Goal: Information Seeking & Learning: Find specific fact

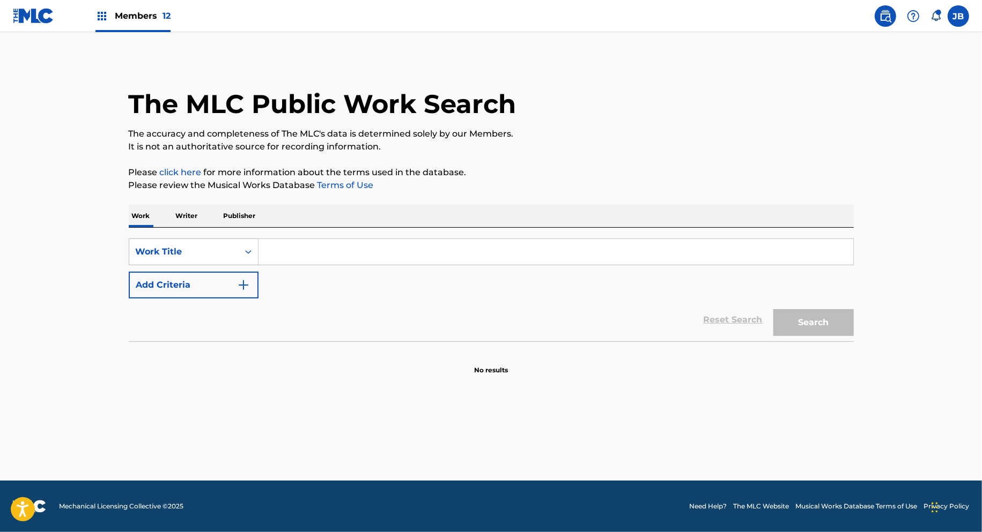
click at [313, 259] on input "Search Form" at bounding box center [555, 252] width 594 height 26
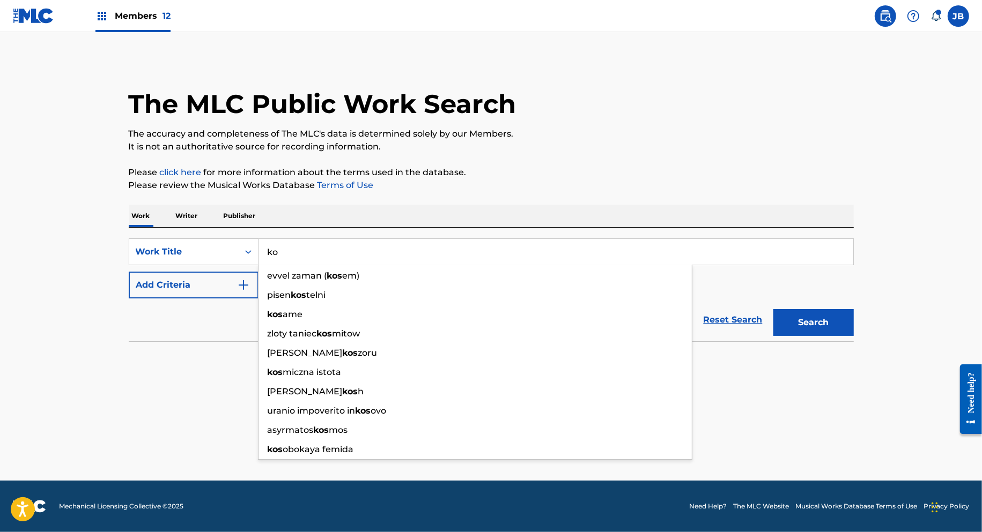
type input "k"
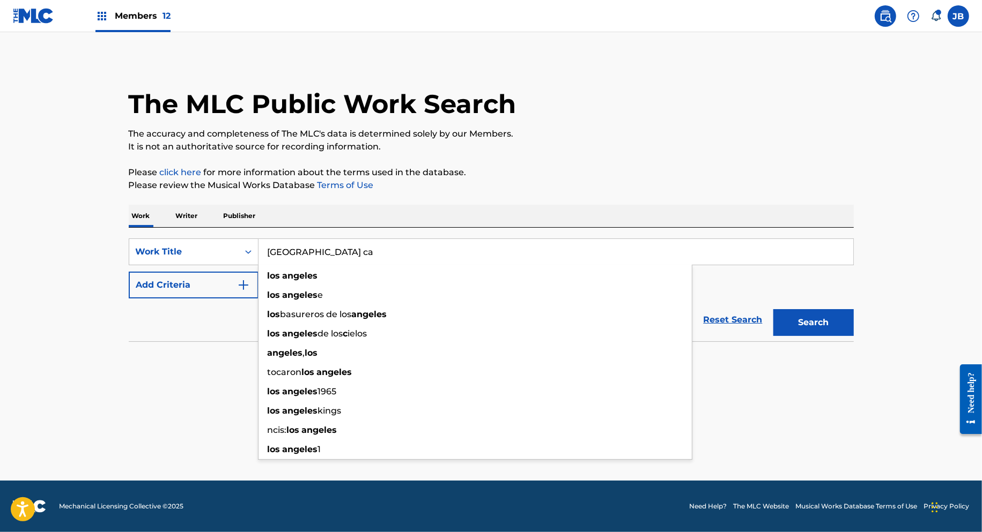
type input "[GEOGRAPHIC_DATA] ca"
click at [773, 309] on button "Search" at bounding box center [813, 322] width 80 height 27
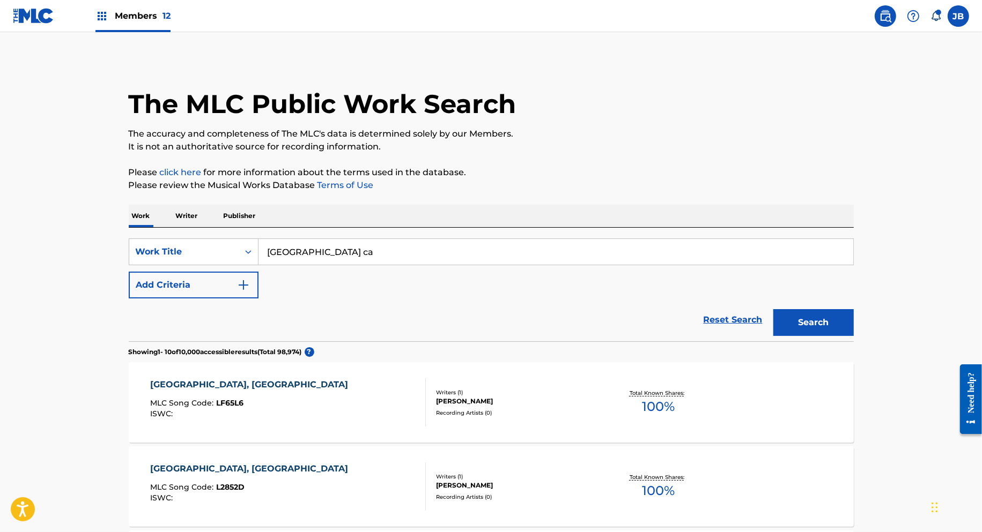
click at [155, 283] on button "Add Criteria" at bounding box center [194, 285] width 130 height 27
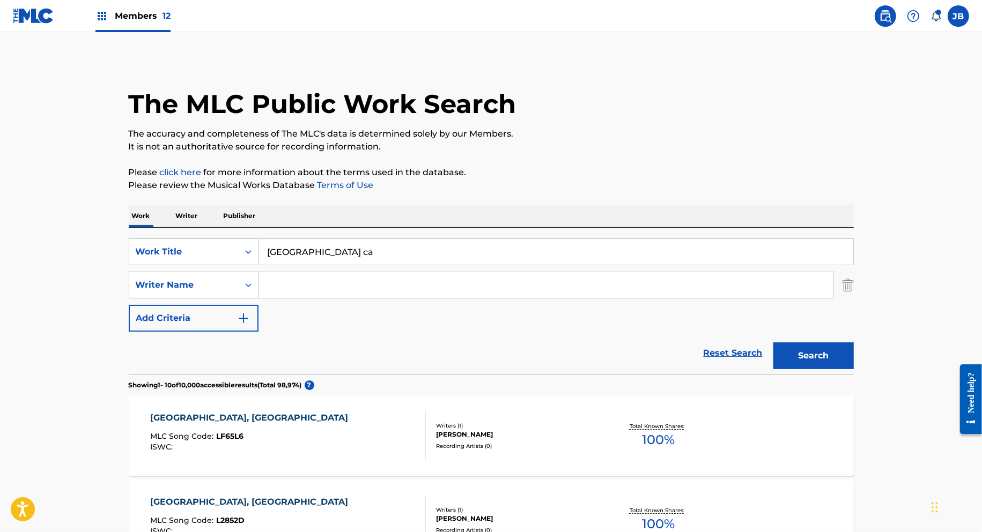
click at [299, 294] on input "Search Form" at bounding box center [545, 285] width 575 height 26
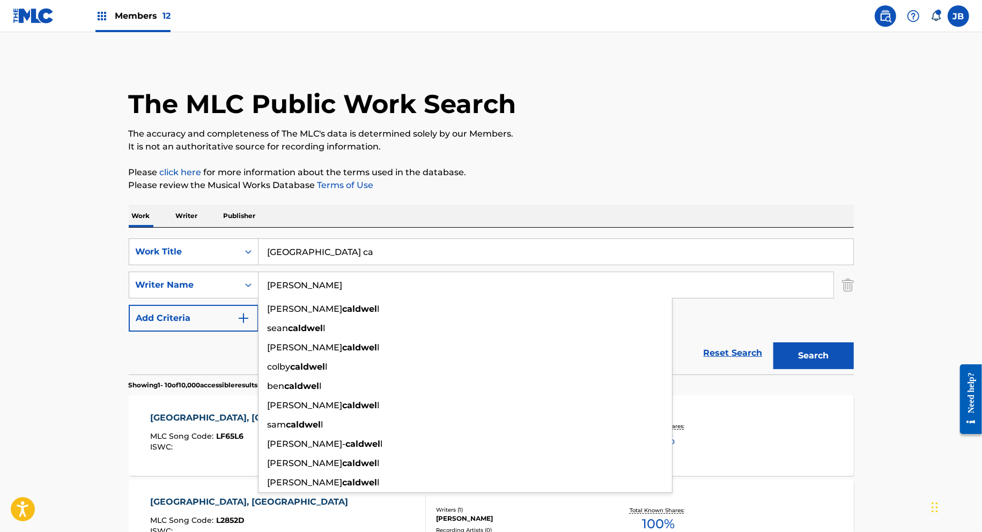
type input "[PERSON_NAME]"
click at [773, 343] on button "Search" at bounding box center [813, 356] width 80 height 27
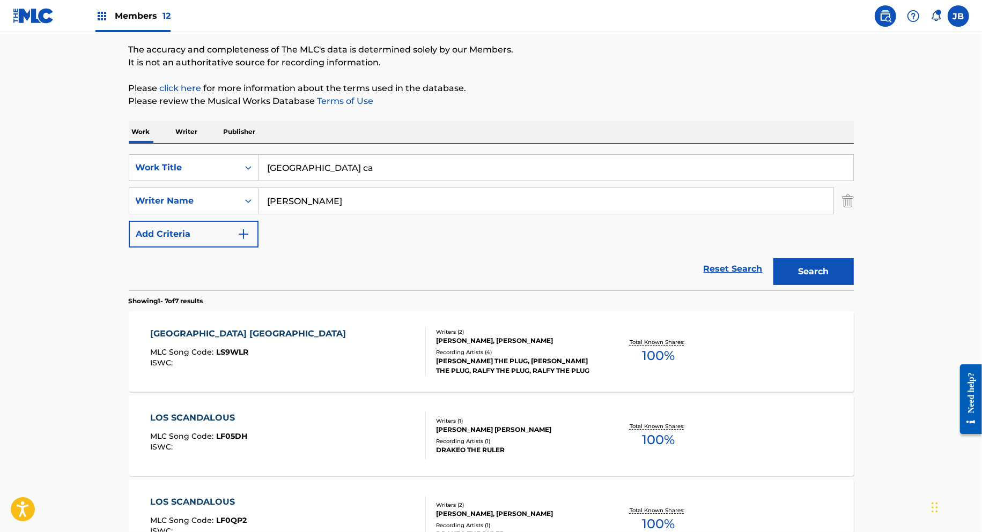
scroll to position [108, 0]
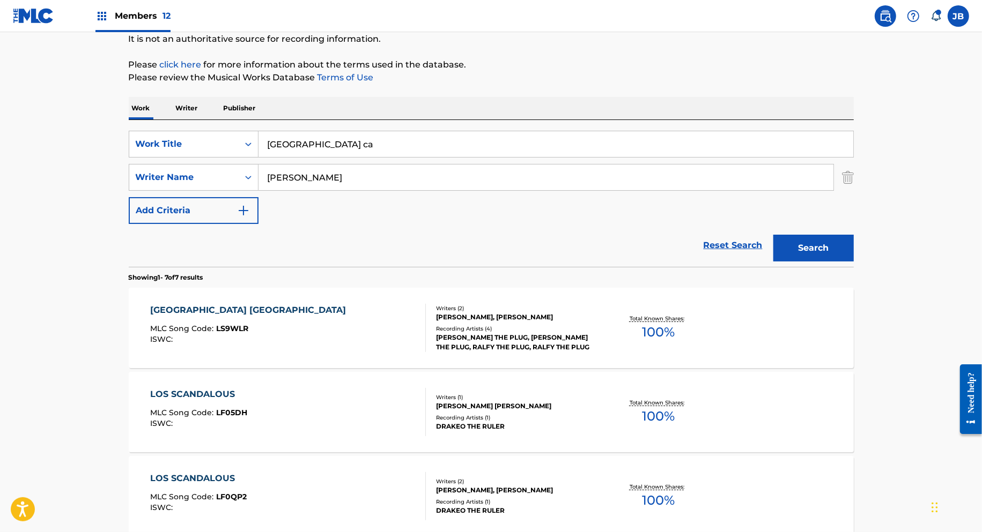
click at [307, 316] on div "[GEOGRAPHIC_DATA] CA MLC Song Code : LS9WLR ISWC :" at bounding box center [288, 328] width 276 height 48
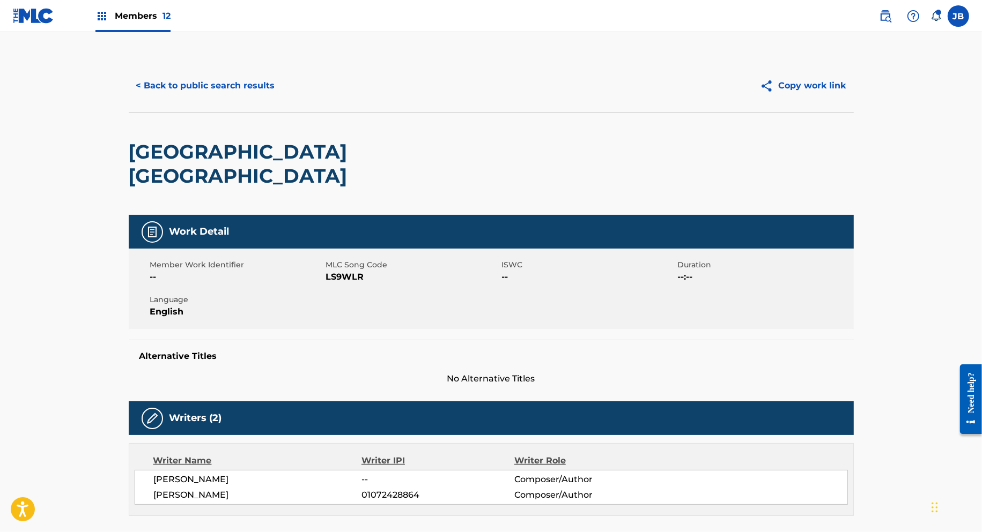
click at [194, 84] on button "< Back to public search results" at bounding box center [206, 85] width 154 height 27
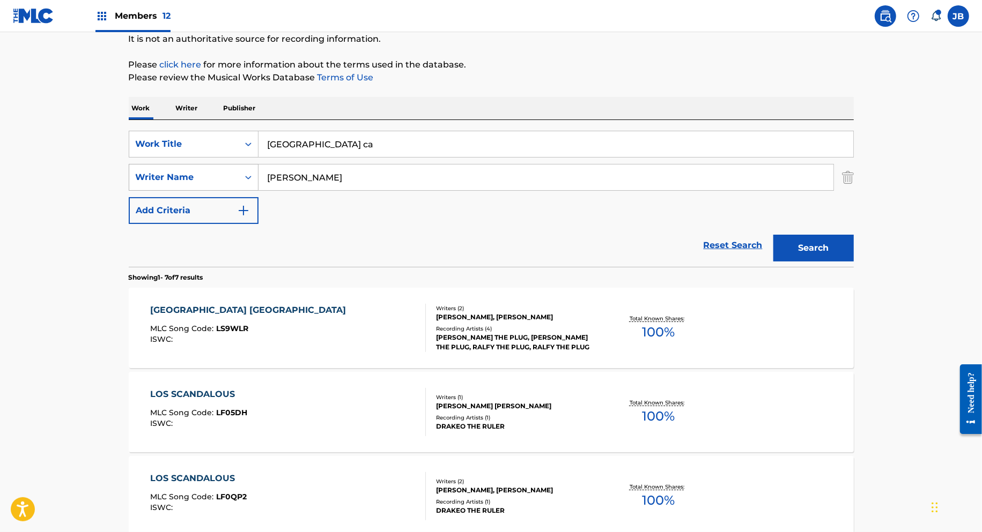
drag, startPoint x: 314, startPoint y: 169, endPoint x: 239, endPoint y: 172, distance: 75.1
click at [249, 170] on div "SearchWithCriteria90409d44-64cf-49ea-8230-c92d128ee24d Writer Name [PERSON_NAME]" at bounding box center [491, 177] width 725 height 27
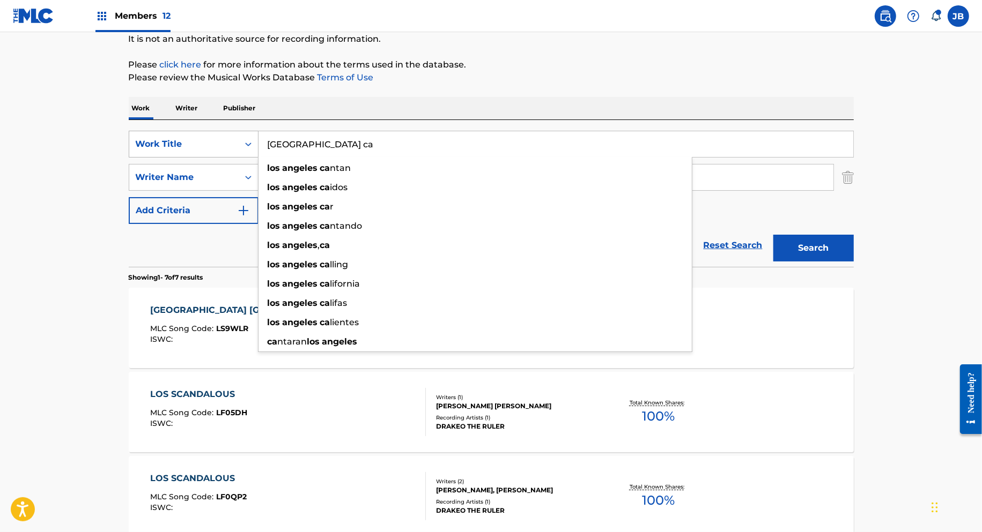
drag, startPoint x: 344, startPoint y: 143, endPoint x: 181, endPoint y: 132, distance: 163.8
click at [181, 132] on div "SearchWithCriteria0bc5beb3-d268-4460-8a70-8a45ae85dfc5 Work Title [GEOGRAPHIC_D…" at bounding box center [491, 144] width 725 height 27
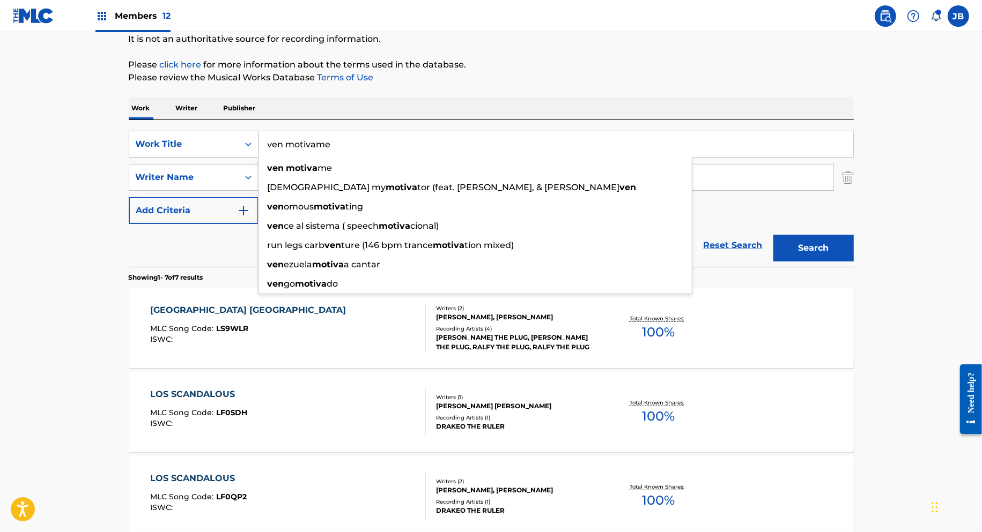
type input "ven motivame"
click at [773, 235] on button "Search" at bounding box center [813, 248] width 80 height 27
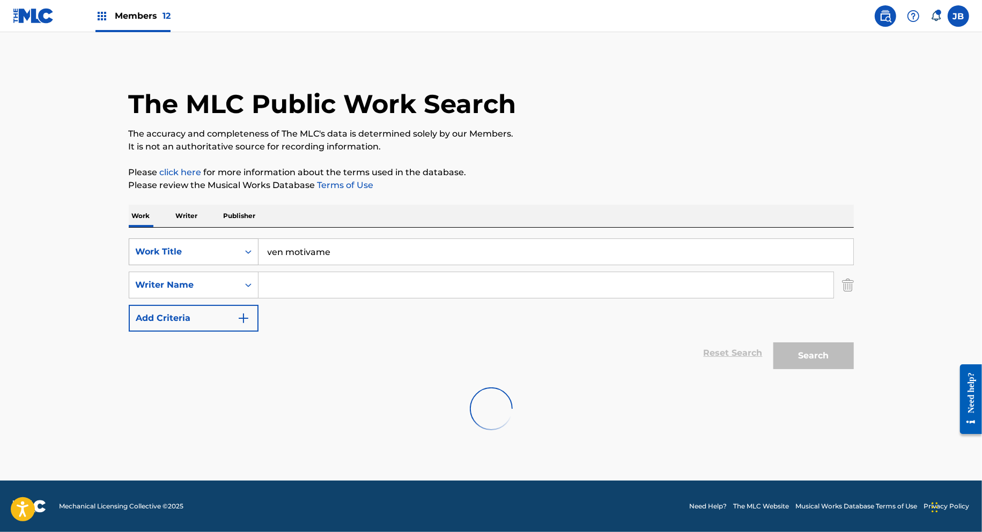
scroll to position [0, 0]
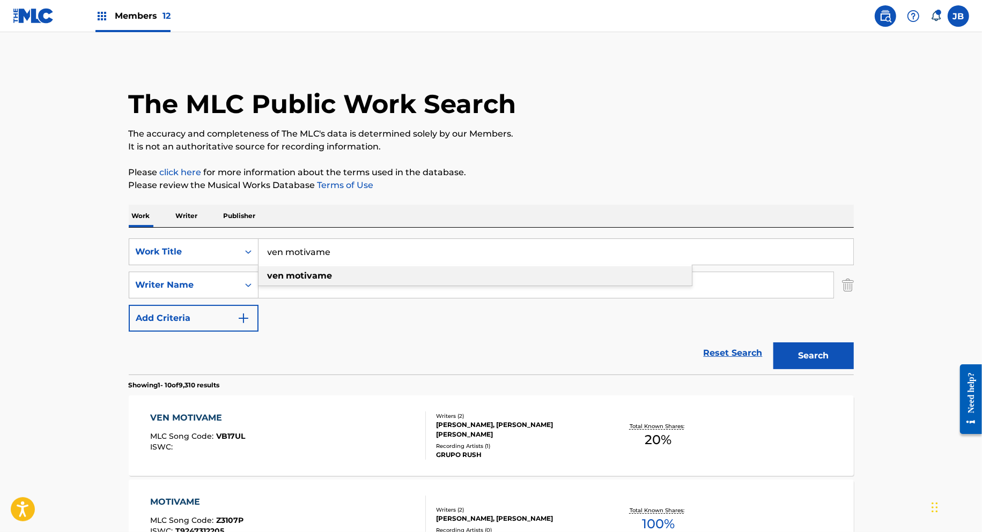
click at [346, 279] on div "ven motivame" at bounding box center [474, 275] width 433 height 19
click at [339, 283] on input "Search Form" at bounding box center [545, 285] width 575 height 26
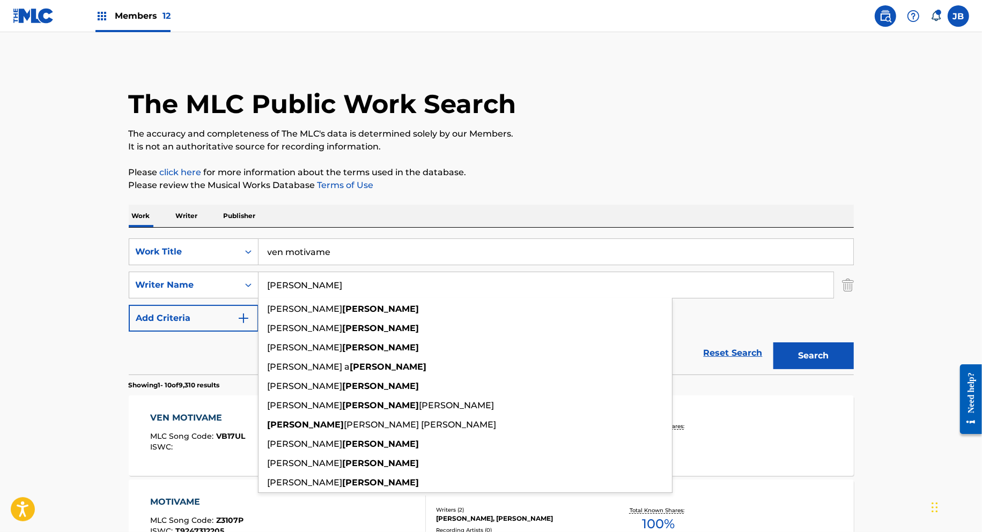
click at [773, 343] on button "Search" at bounding box center [813, 356] width 80 height 27
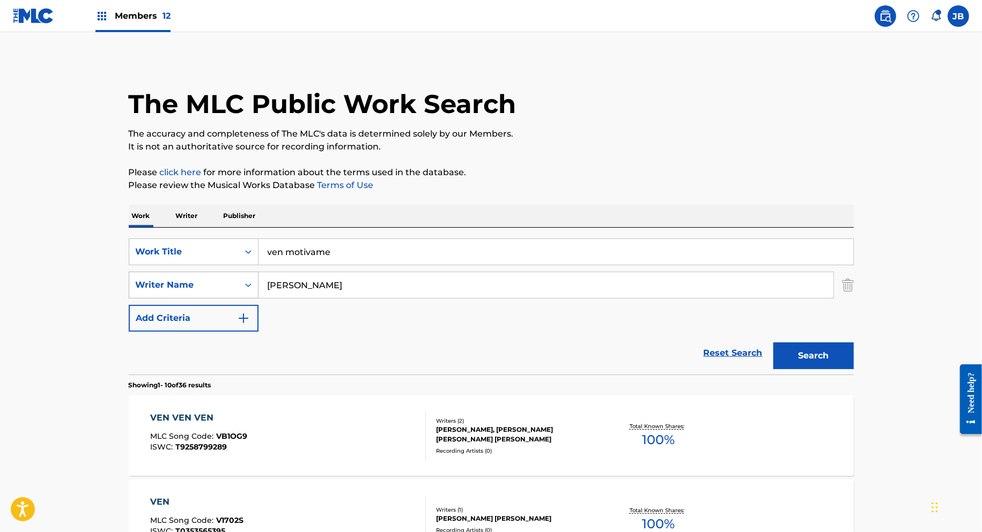
drag, startPoint x: 313, startPoint y: 283, endPoint x: 239, endPoint y: 284, distance: 74.0
click at [240, 284] on div "SearchWithCriteria90409d44-64cf-49ea-8230-c92d128ee24d Writer Name [PERSON_NAME]" at bounding box center [491, 285] width 725 height 27
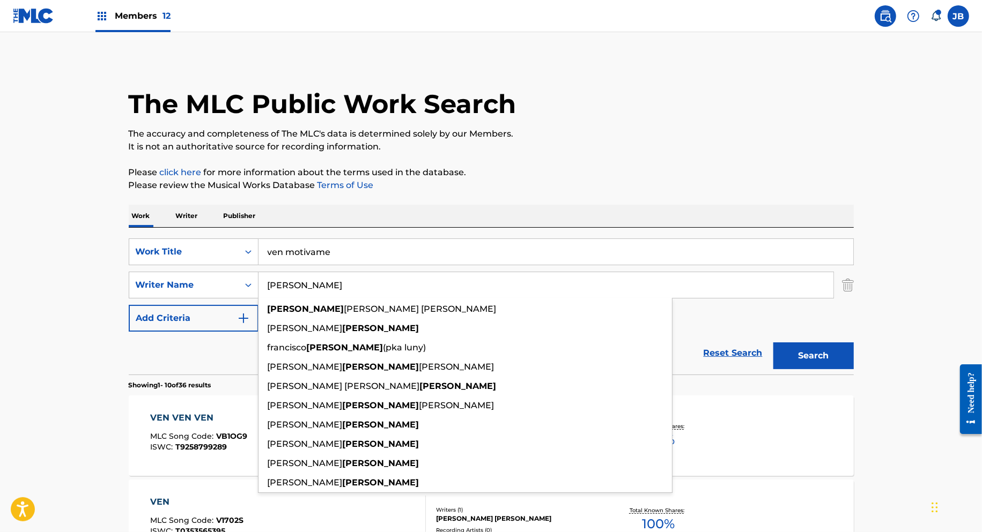
type input "[PERSON_NAME]"
click at [773, 343] on button "Search" at bounding box center [813, 356] width 80 height 27
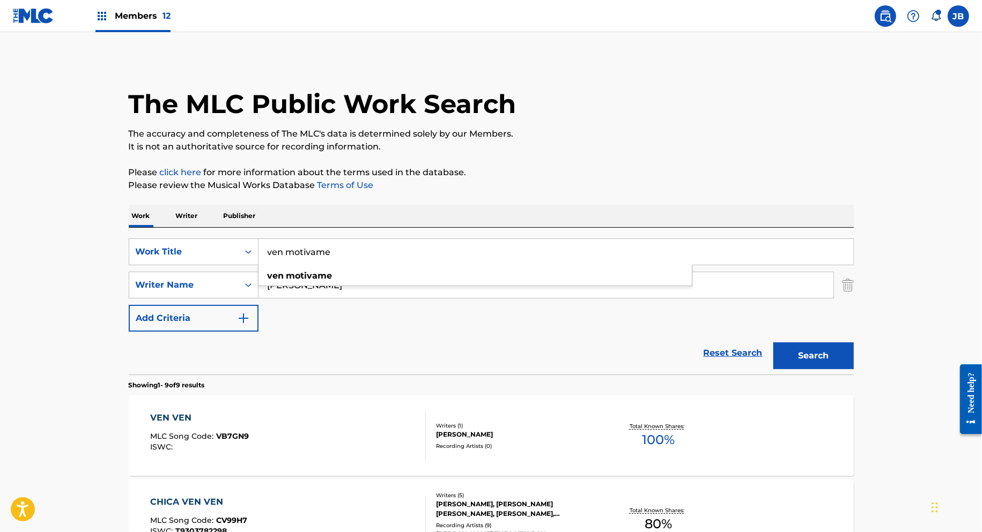
drag, startPoint x: 351, startPoint y: 252, endPoint x: 223, endPoint y: 237, distance: 128.9
click at [223, 237] on div "SearchWithCriteria0bc5beb3-d268-4460-8a70-8a45ae85dfc5 Work Title ven motivame …" at bounding box center [491, 301] width 725 height 147
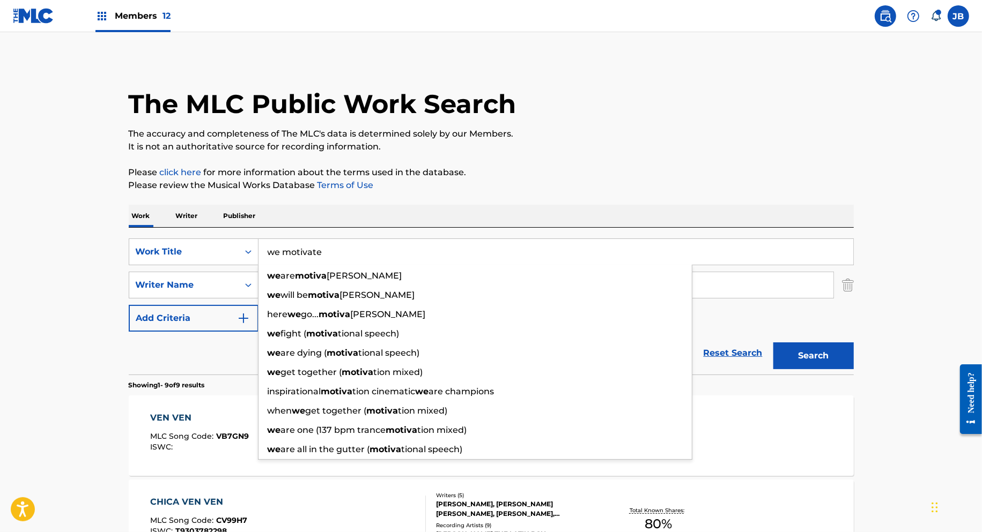
type input "we motivate"
click at [773, 343] on button "Search" at bounding box center [813, 356] width 80 height 27
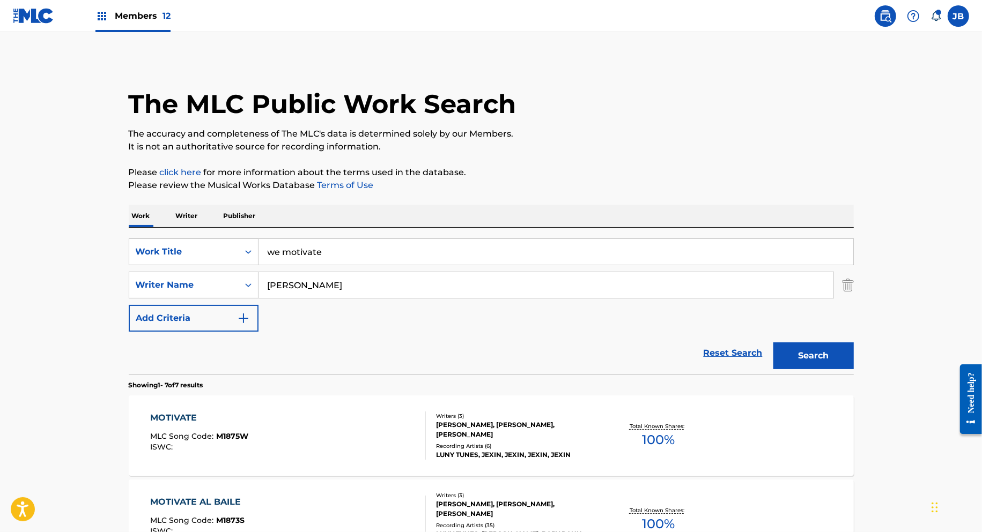
click at [352, 429] on div "MOTIVATE MLC Song Code : M1875W ISWC :" at bounding box center [288, 436] width 276 height 48
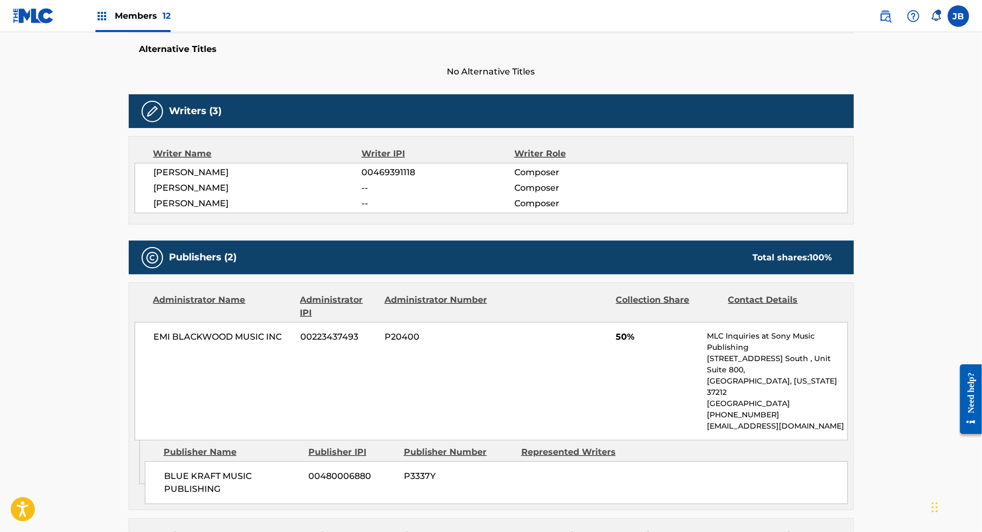
scroll to position [125, 0]
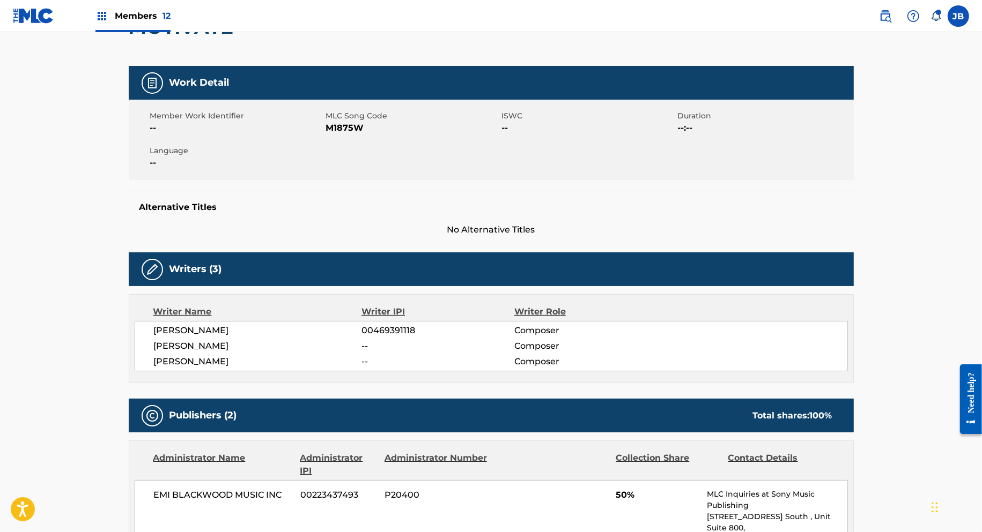
click at [347, 128] on span "M1875W" at bounding box center [412, 128] width 173 height 13
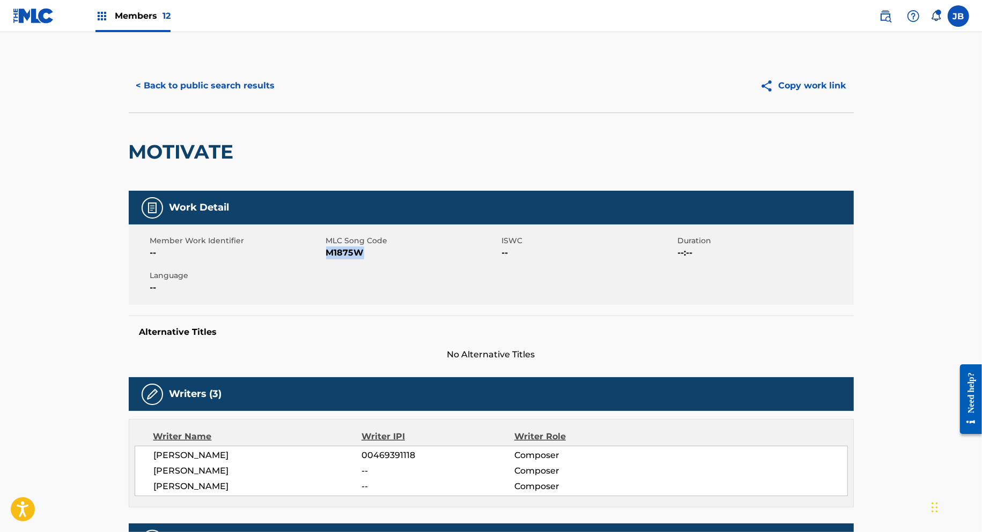
click at [189, 74] on button "< Back to public search results" at bounding box center [206, 85] width 154 height 27
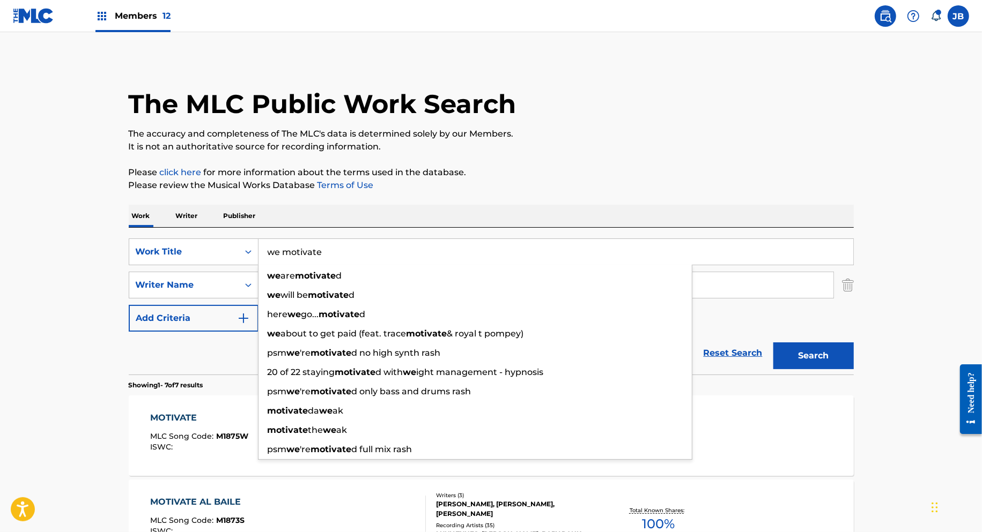
drag, startPoint x: 331, startPoint y: 250, endPoint x: 135, endPoint y: 233, distance: 196.9
click at [135, 233] on div "SearchWithCriteria0bc5beb3-d268-4460-8a70-8a45ae85dfc5 Work Title we motivate w…" at bounding box center [491, 301] width 725 height 147
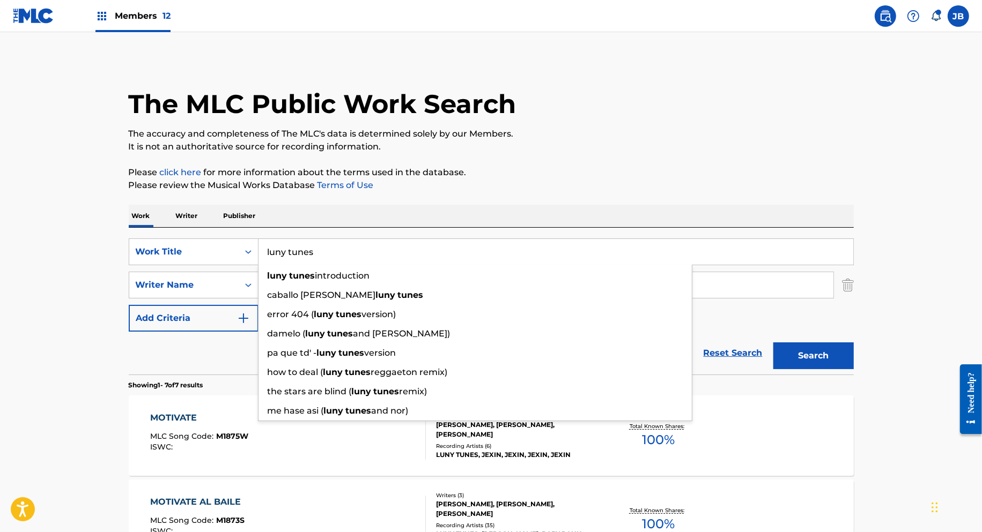
type input "luny tunes"
click at [773, 343] on button "Search" at bounding box center [813, 356] width 80 height 27
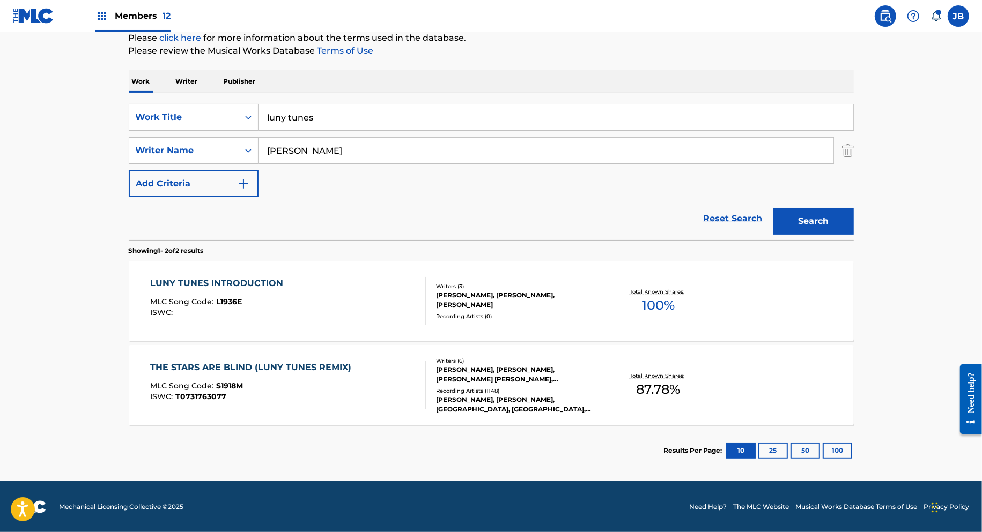
scroll to position [131, 0]
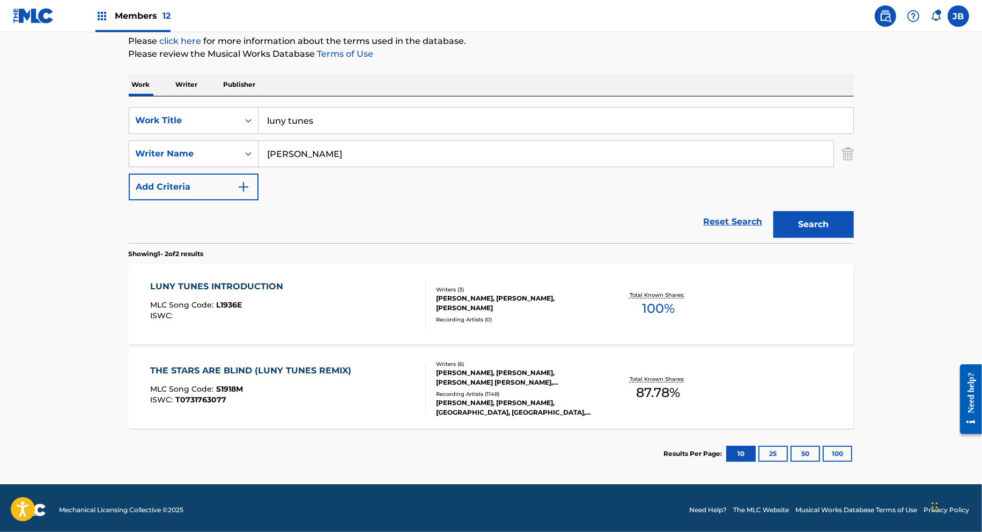
click at [248, 317] on div "ISWC :" at bounding box center [219, 316] width 138 height 8
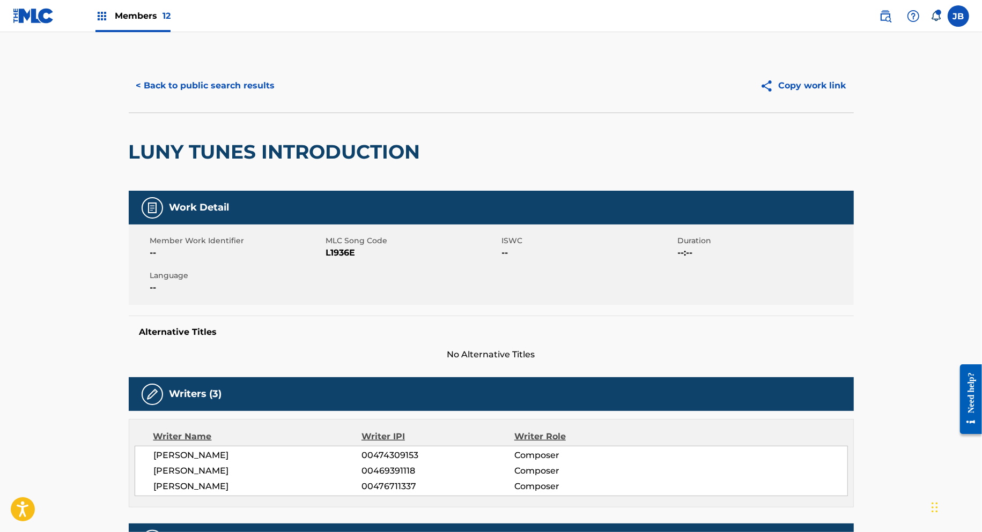
click at [344, 252] on span "L1936E" at bounding box center [412, 253] width 173 height 13
copy span "L1936E"
click at [189, 75] on button "< Back to public search results" at bounding box center [206, 85] width 154 height 27
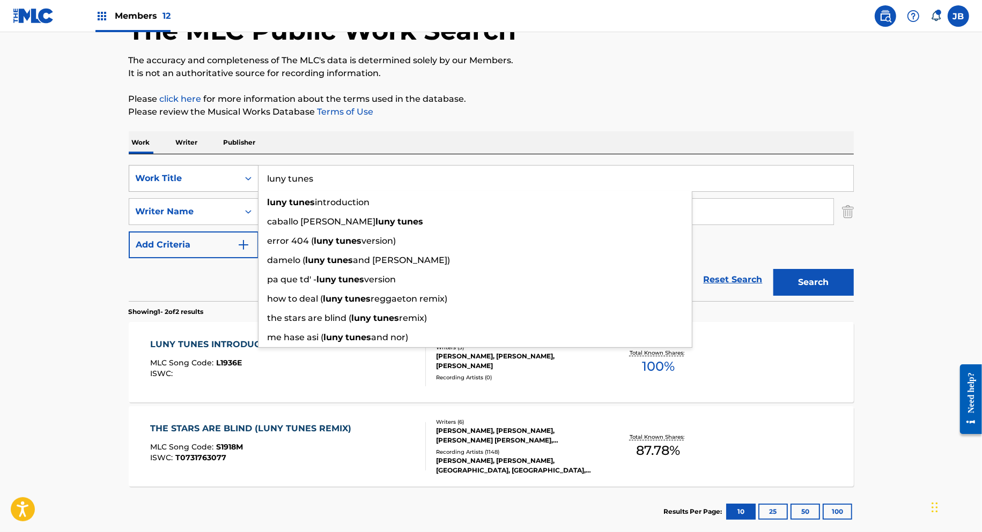
drag, startPoint x: 328, startPoint y: 170, endPoint x: 241, endPoint y: 169, distance: 86.8
click at [245, 170] on div "SearchWithCriteria0bc5beb3-d268-4460-8a70-8a45ae85dfc5 Work Title luny tunes lu…" at bounding box center [491, 178] width 725 height 27
paste input "Lo Nuestro Se Fue"
type input "Lo Nuestro Se Fue"
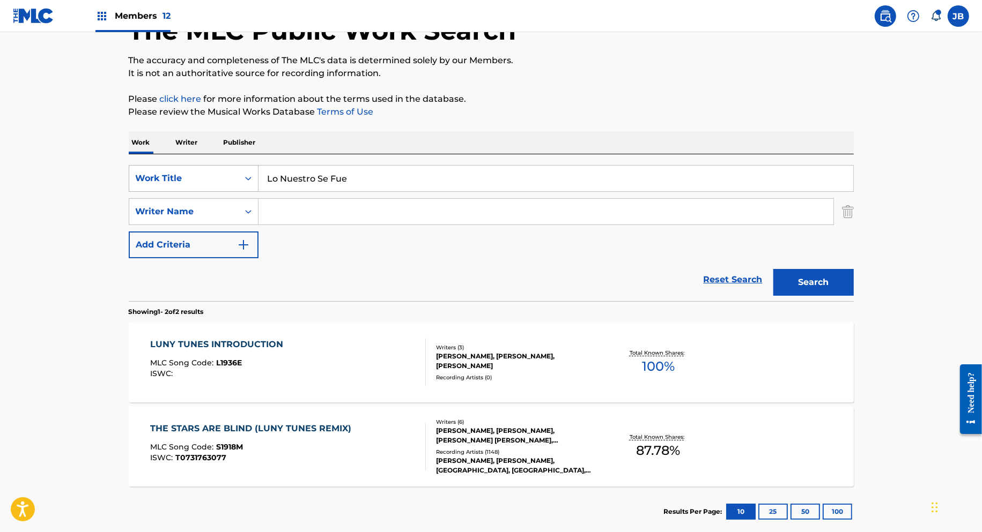
click at [773, 269] on button "Search" at bounding box center [813, 282] width 80 height 27
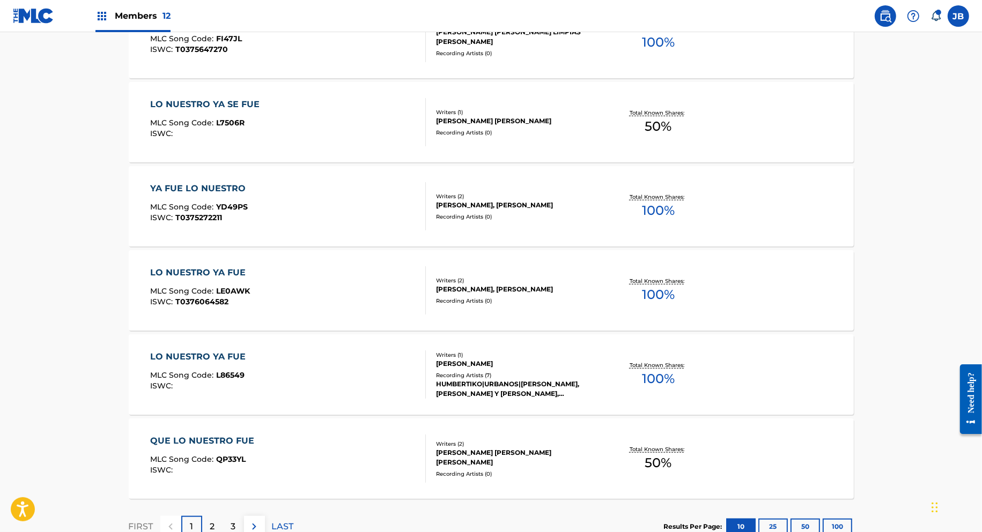
scroll to position [0, 0]
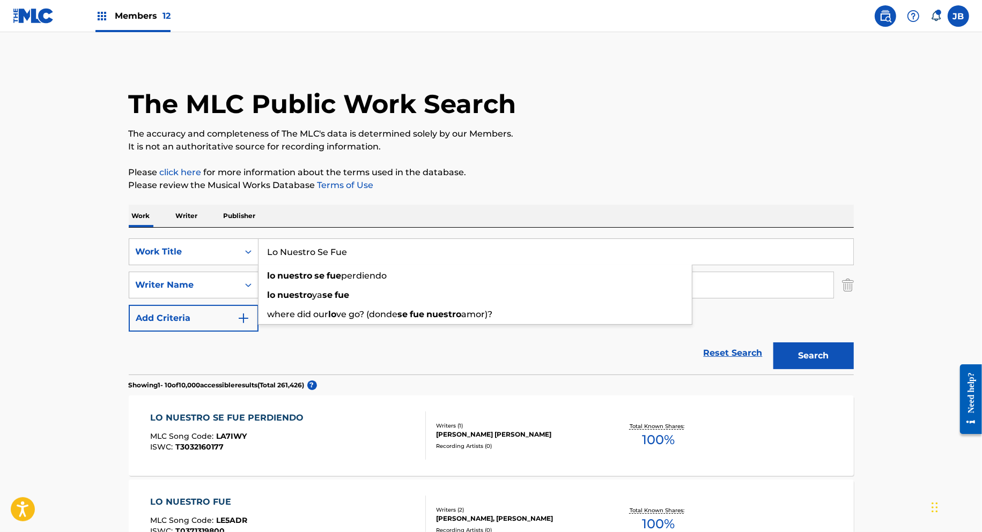
drag, startPoint x: 365, startPoint y: 250, endPoint x: 156, endPoint y: 223, distance: 210.2
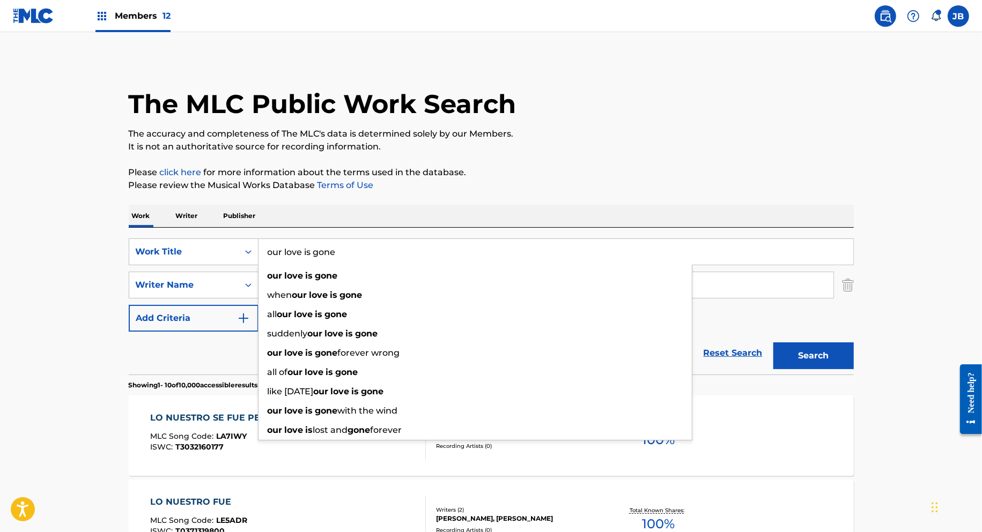
type input "our love is gone"
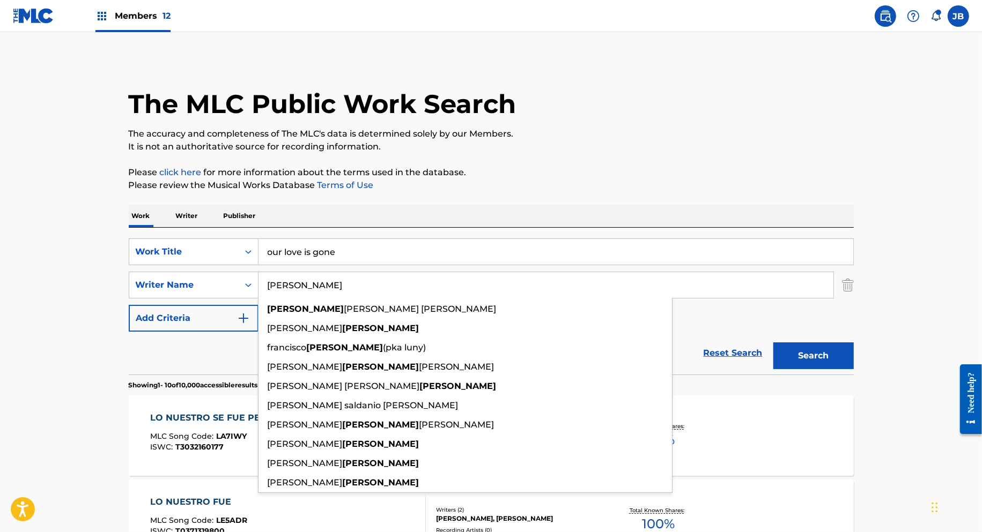
type input "[PERSON_NAME]"
click at [773, 343] on button "Search" at bounding box center [813, 356] width 80 height 27
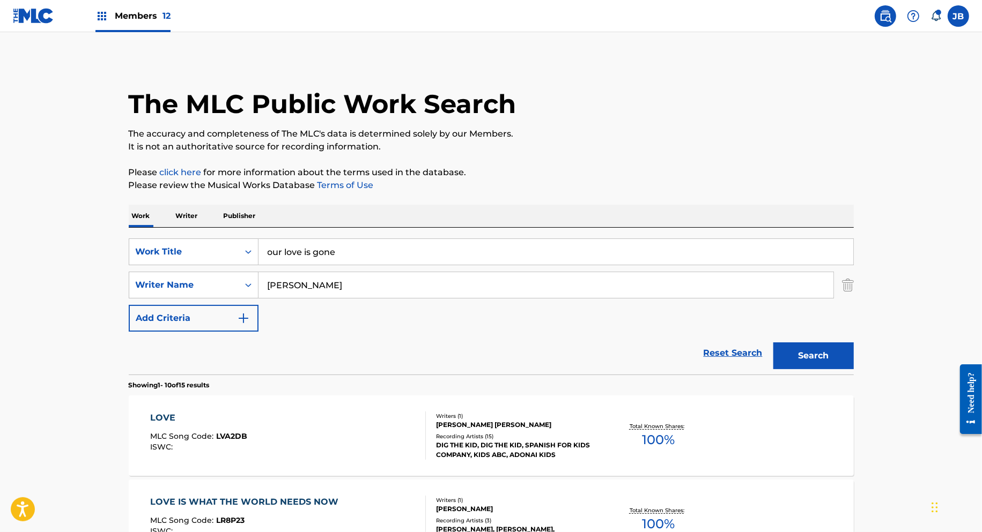
click at [796, 346] on button "Search" at bounding box center [813, 356] width 80 height 27
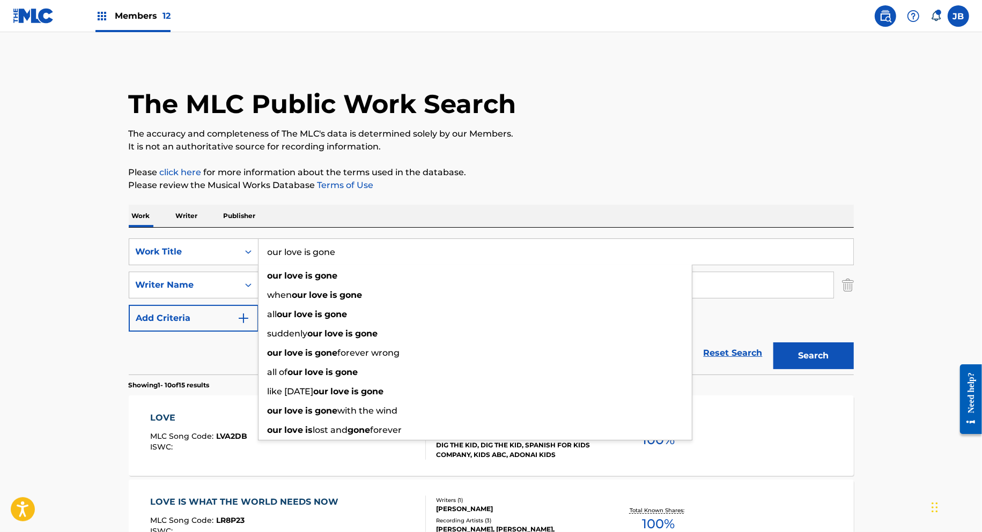
drag, startPoint x: 346, startPoint y: 245, endPoint x: 237, endPoint y: 236, distance: 109.2
click at [237, 236] on div "SearchWithCriteria0bc5beb3-d268-4460-8a70-8a45ae85dfc5 Work Title our love is g…" at bounding box center [491, 301] width 725 height 147
paste input "Nuestro Se Fu"
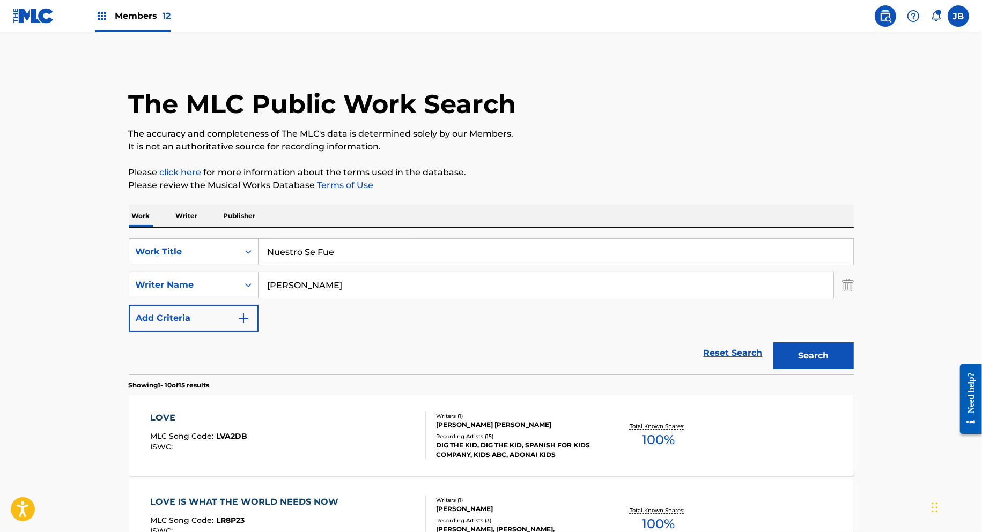
click at [824, 360] on button "Search" at bounding box center [813, 356] width 80 height 27
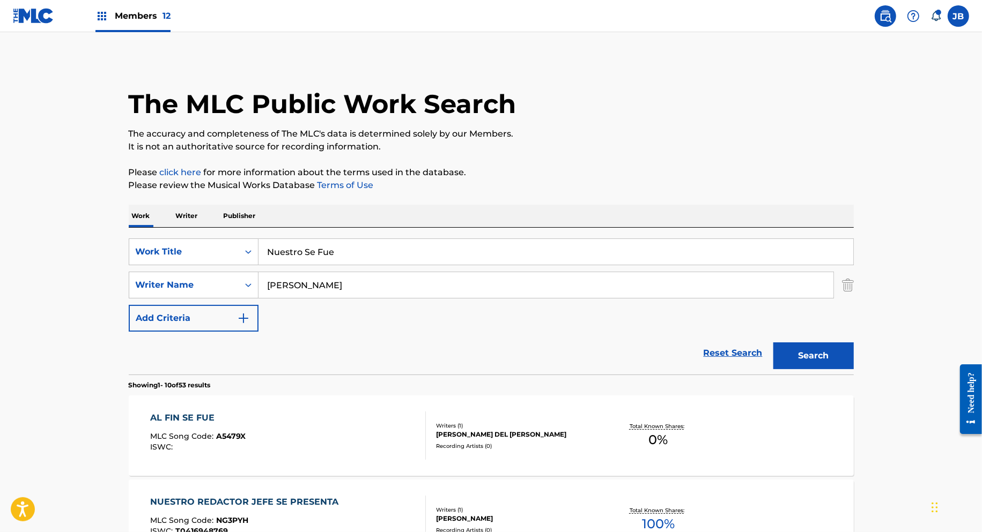
click at [269, 252] on input "Nuestro Se Fue" at bounding box center [555, 252] width 594 height 26
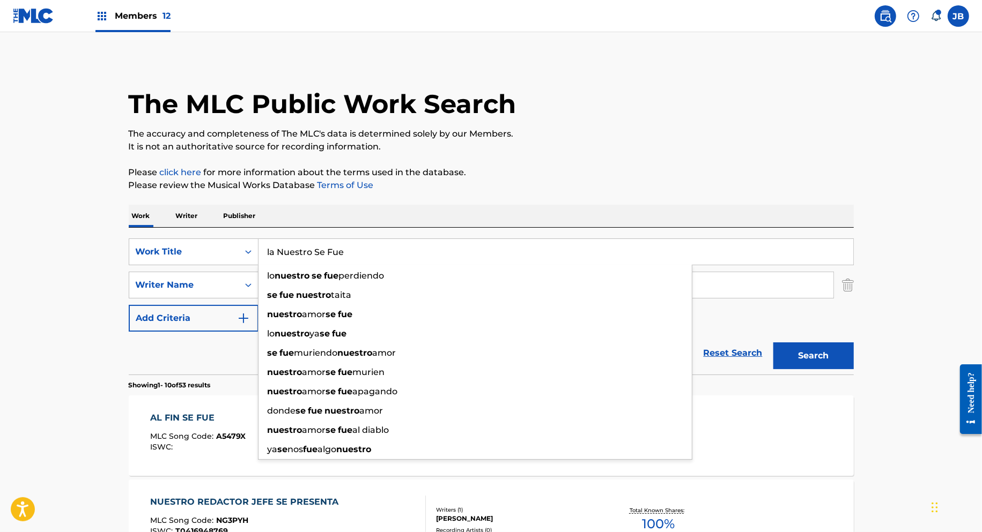
click at [773, 343] on button "Search" at bounding box center [813, 356] width 80 height 27
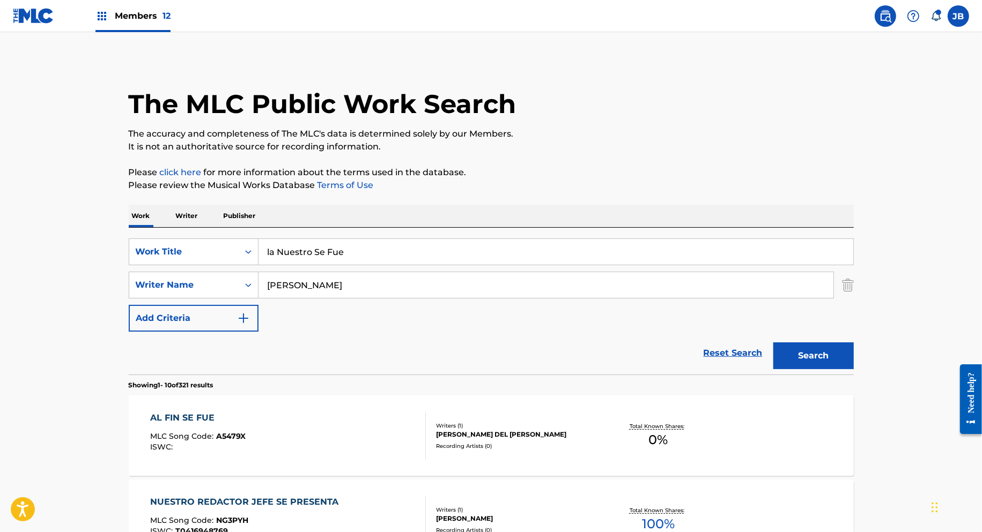
drag, startPoint x: 363, startPoint y: 249, endPoint x: 93, endPoint y: 236, distance: 270.5
paste input "Blue Wayz"
type input "Blue Wayze"
click at [773, 343] on button "Search" at bounding box center [813, 356] width 80 height 27
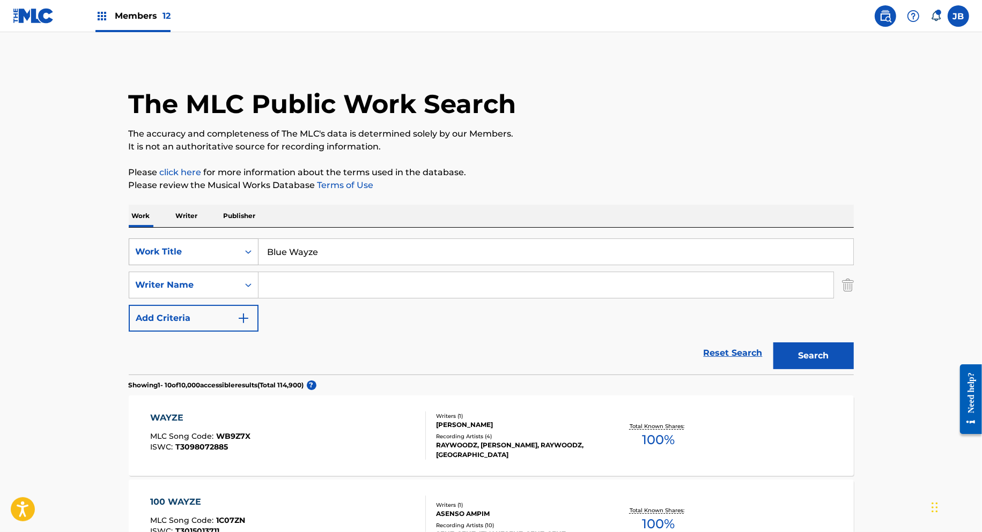
drag, startPoint x: 342, startPoint y: 256, endPoint x: 141, endPoint y: 247, distance: 201.2
click at [141, 247] on div "SearchWithCriteria0bc5beb3-d268-4460-8a70-8a45ae85dfc5 Work Title Blue Wayze" at bounding box center [491, 252] width 725 height 27
paste input "No me Importa"
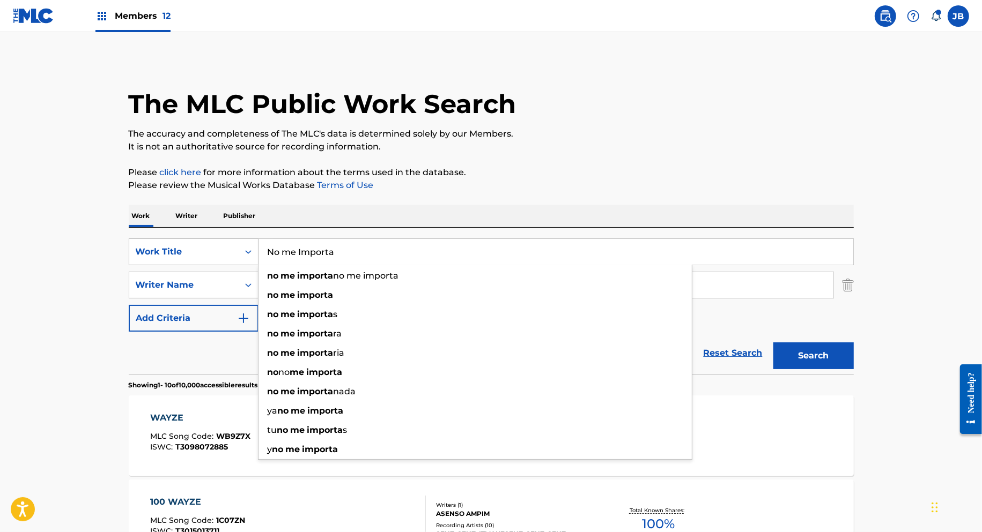
type input "No me Importa"
click at [773, 343] on button "Search" at bounding box center [813, 356] width 80 height 27
click at [242, 212] on p "Publisher" at bounding box center [239, 216] width 39 height 23
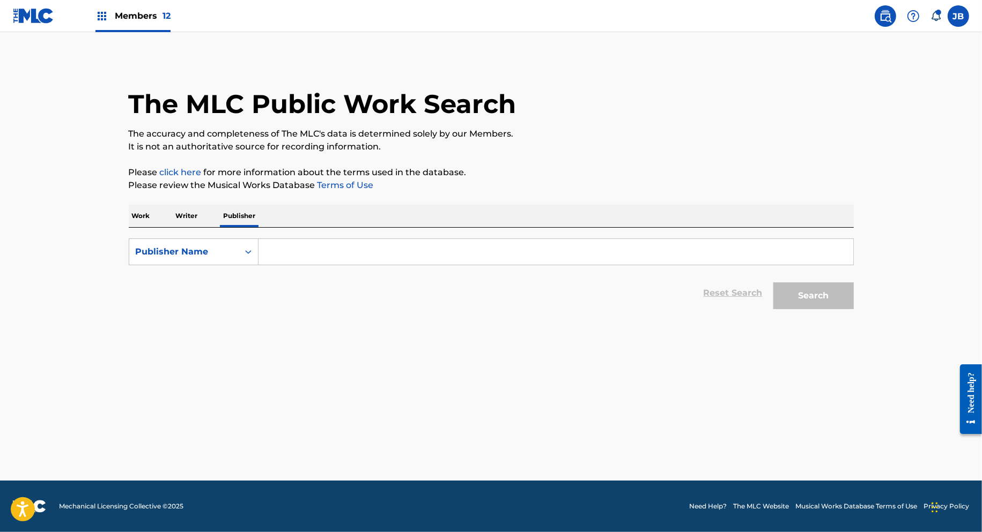
click at [286, 258] on input "Search Form" at bounding box center [555, 252] width 594 height 26
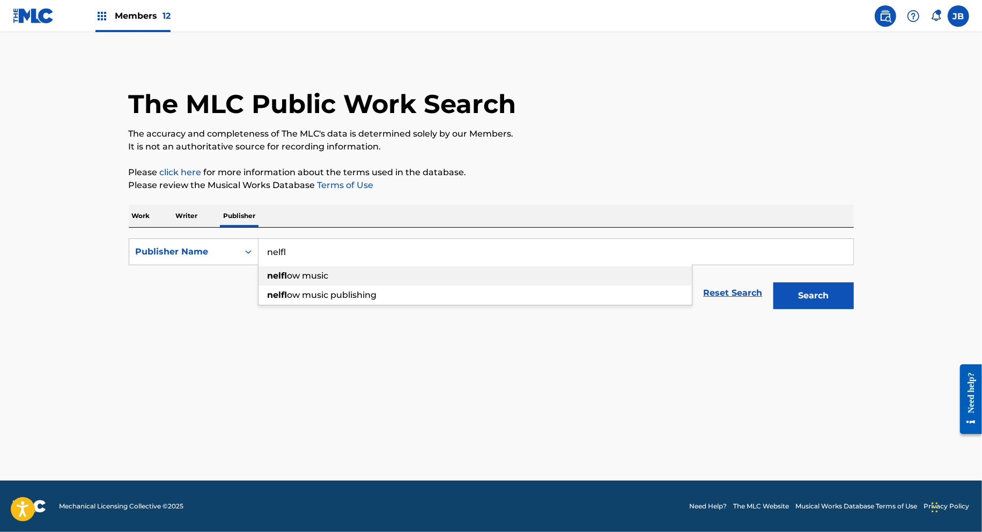
click at [288, 279] on span "ow music" at bounding box center [307, 276] width 41 height 10
type input "nelflow music"
click at [802, 295] on button "Search" at bounding box center [813, 296] width 80 height 27
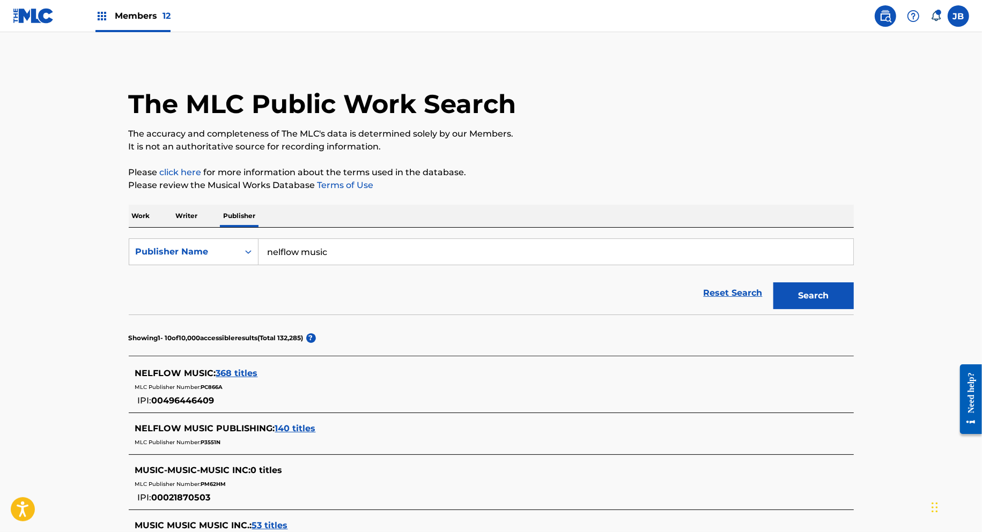
click at [234, 371] on span "368 titles" at bounding box center [237, 373] width 42 height 10
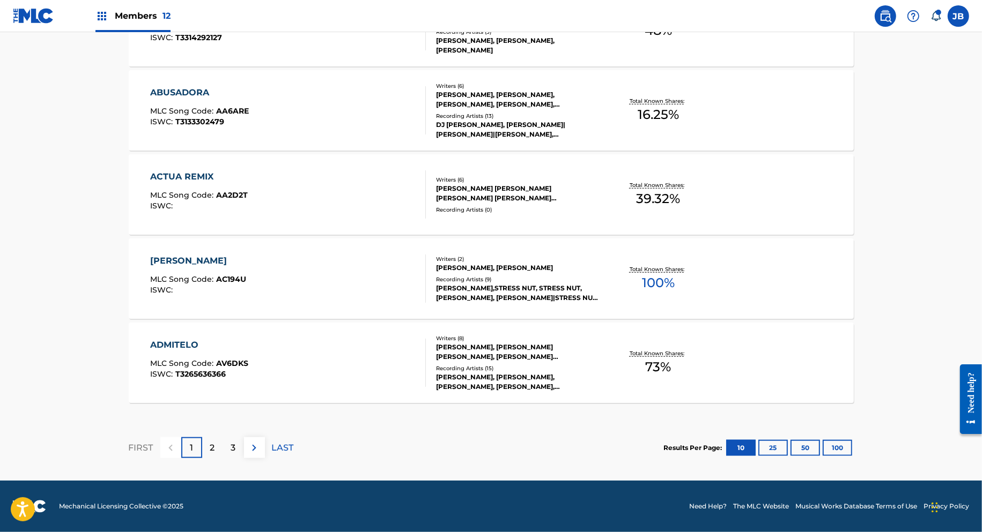
scroll to position [822, 0]
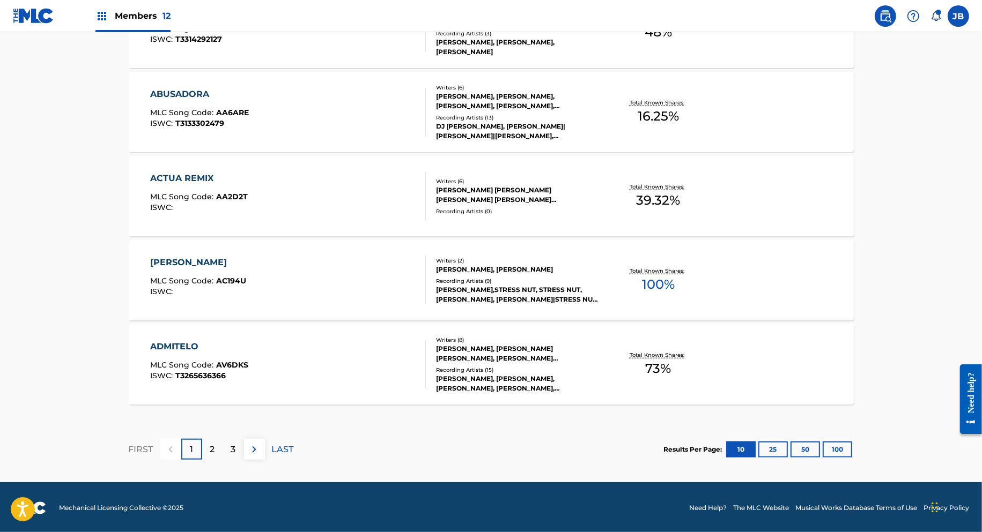
click at [838, 443] on button "100" at bounding box center [836, 450] width 29 height 16
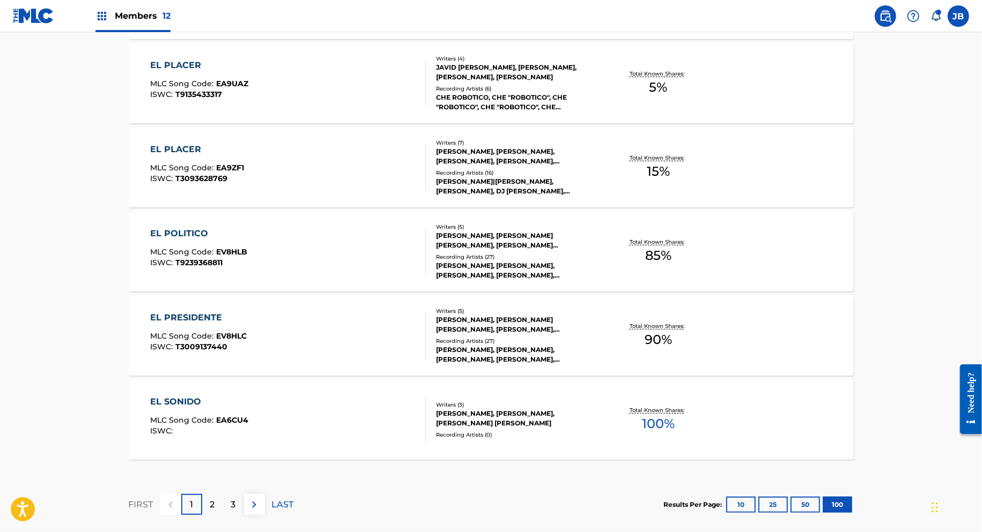
scroll to position [8397, 0]
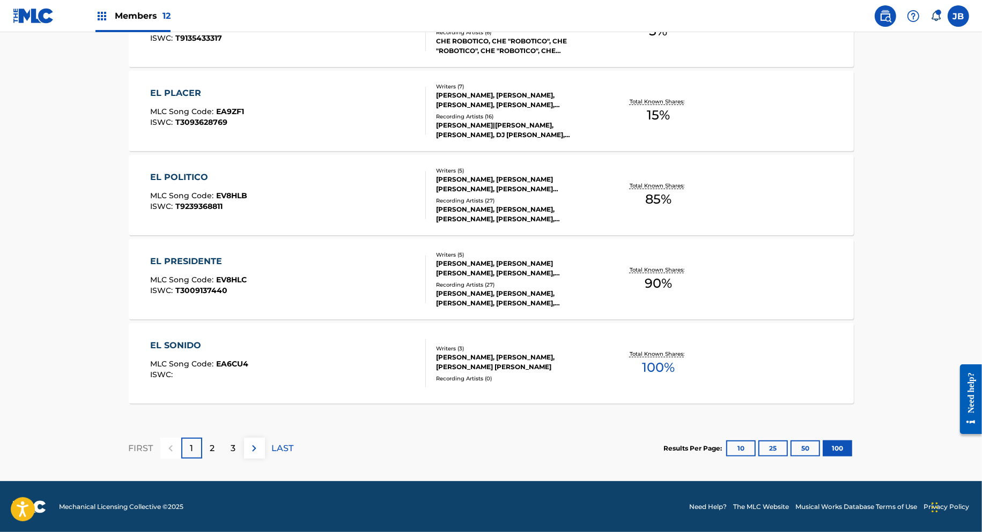
click at [215, 450] on div "2" at bounding box center [212, 448] width 21 height 21
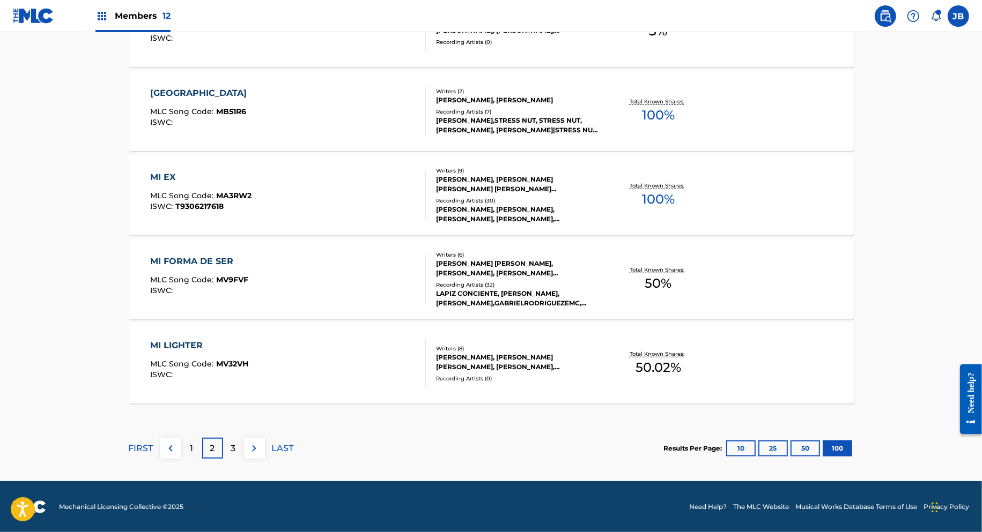
click at [237, 444] on div "3" at bounding box center [233, 448] width 21 height 21
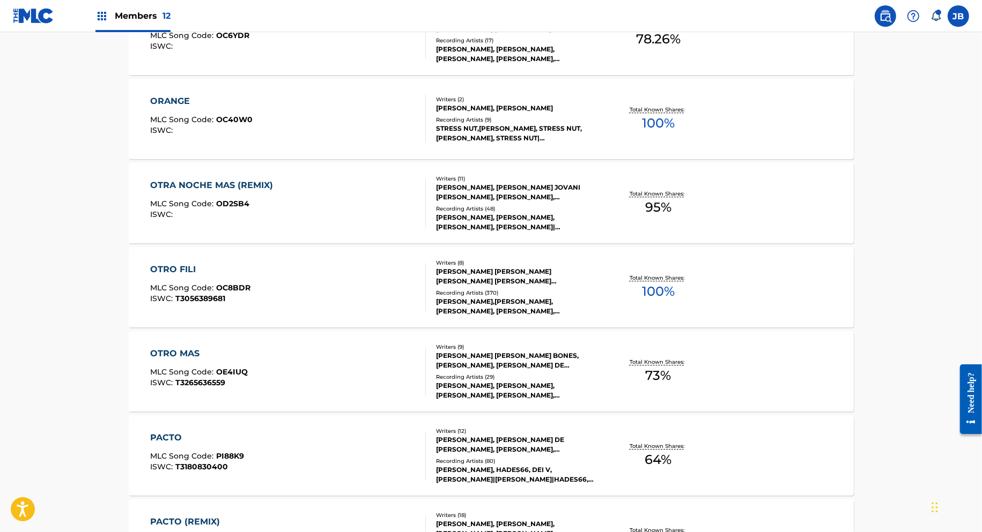
scroll to position [0, 0]
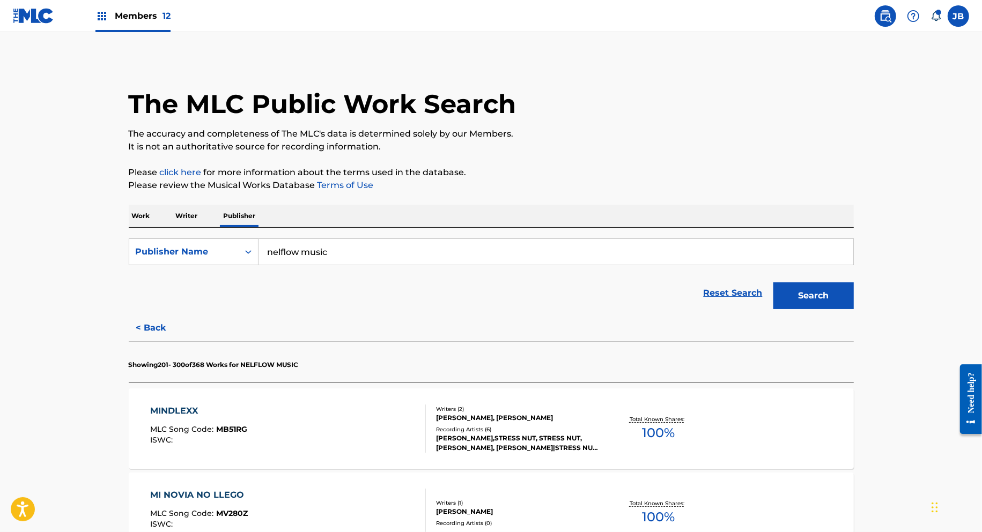
click at [148, 214] on p "Work" at bounding box center [141, 216] width 25 height 23
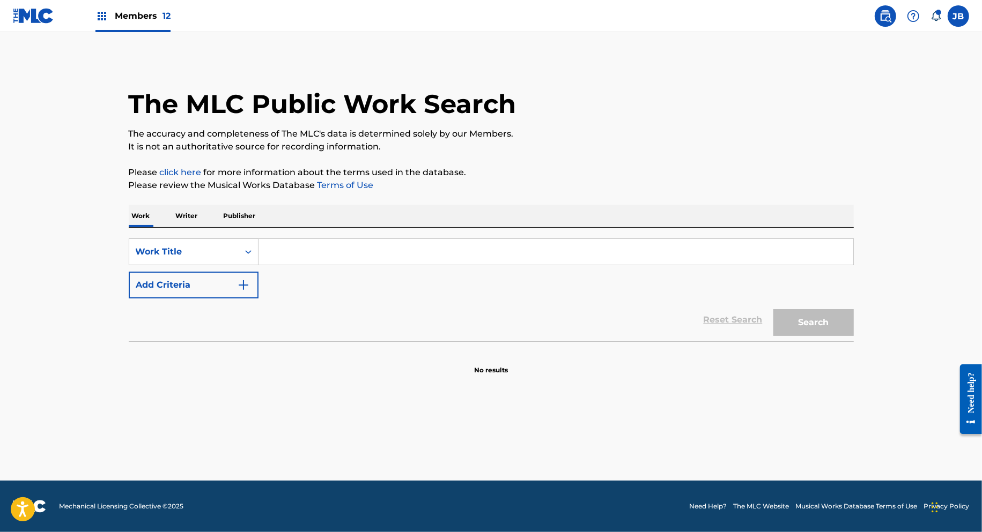
click at [284, 248] on input "Search Form" at bounding box center [555, 252] width 594 height 26
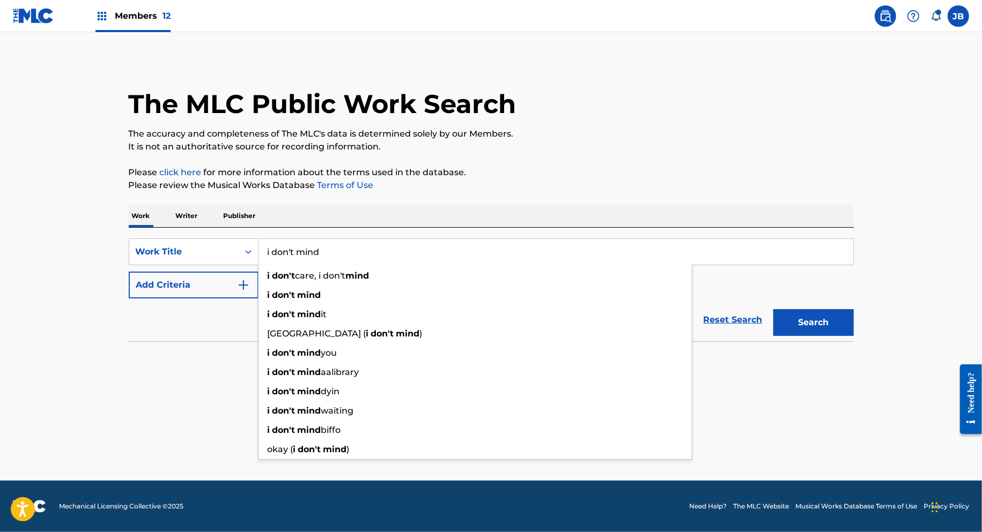
type input "i don't mind"
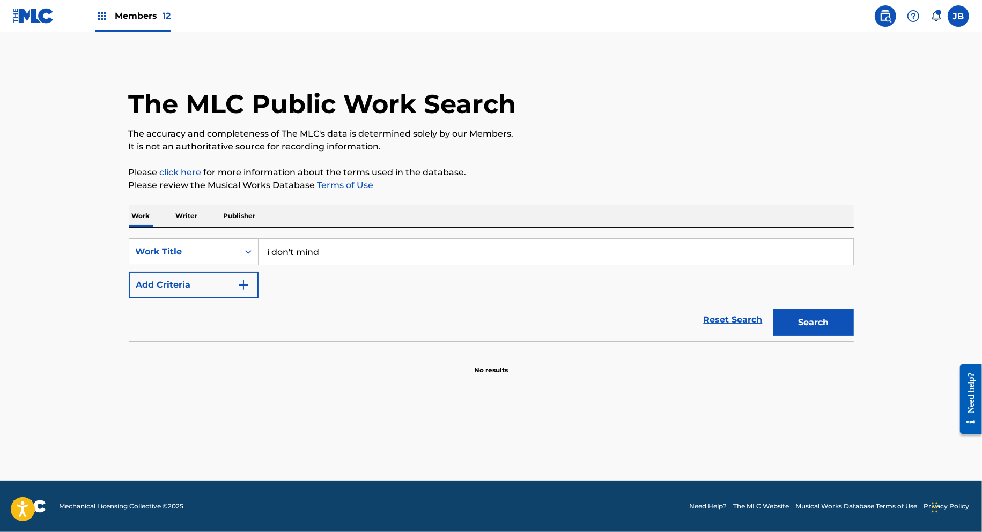
click at [187, 296] on button "Add Criteria" at bounding box center [194, 285] width 130 height 27
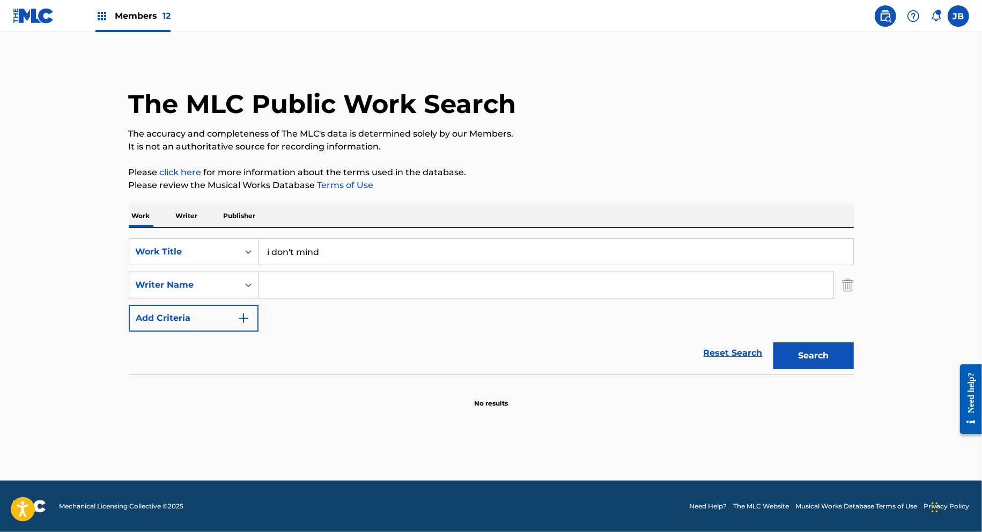
click at [291, 288] on input "Search Form" at bounding box center [545, 285] width 575 height 26
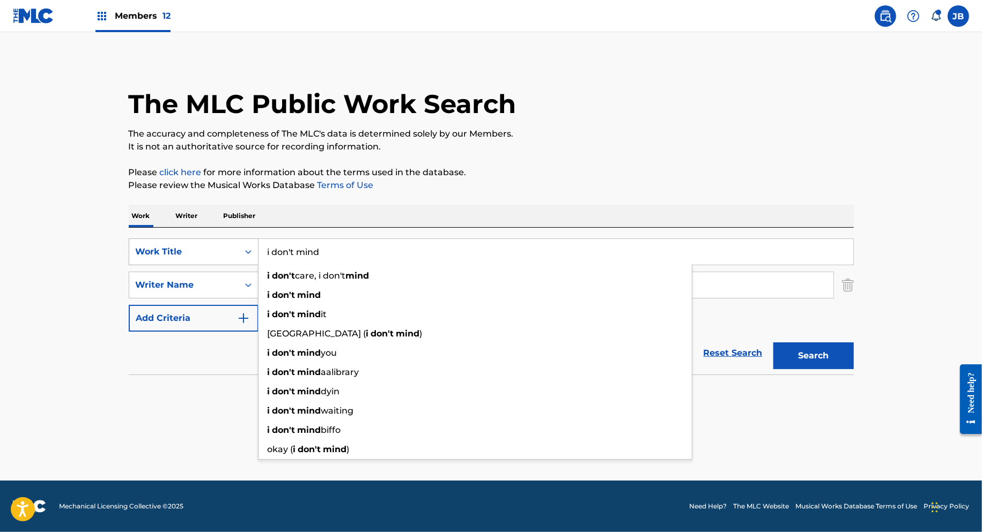
drag, startPoint x: 320, startPoint y: 244, endPoint x: 160, endPoint y: 260, distance: 161.1
click at [160, 260] on div "SearchWithCriteria0bc5beb3-d268-4460-8a70-8a45ae85dfc5 Work Title i don't mind …" at bounding box center [491, 252] width 725 height 27
paste input "[PERSON_NAME]"
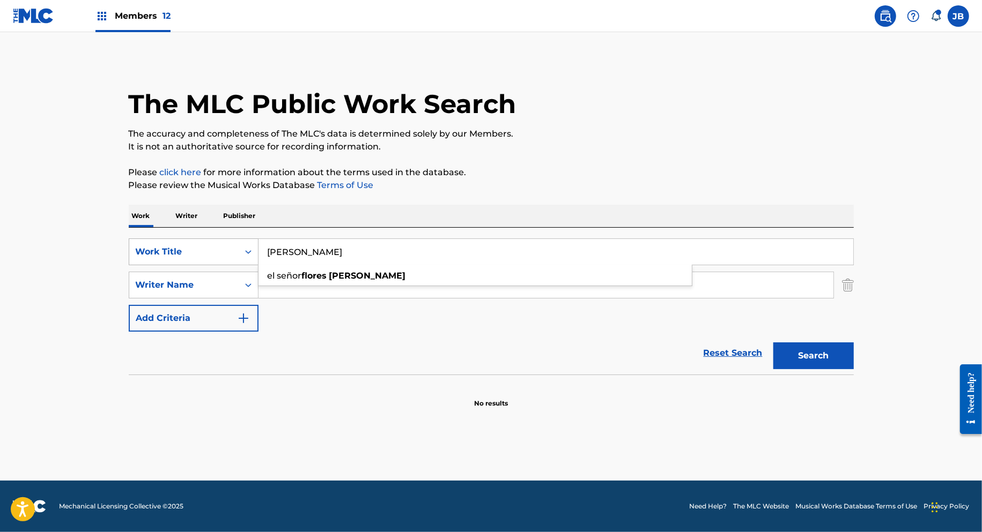
type input "[PERSON_NAME]"
click at [773, 343] on button "Search" at bounding box center [813, 356] width 80 height 27
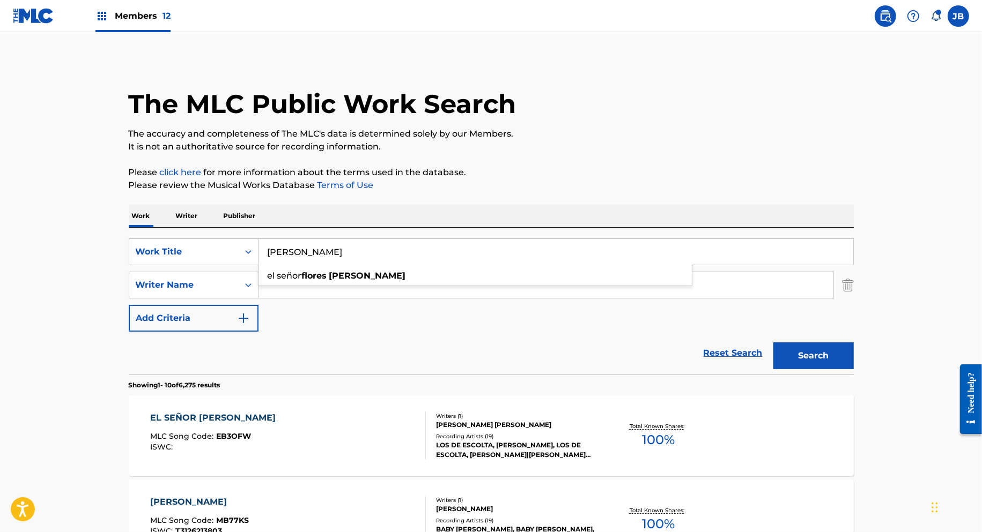
click at [324, 296] on input "Search Form" at bounding box center [545, 285] width 575 height 26
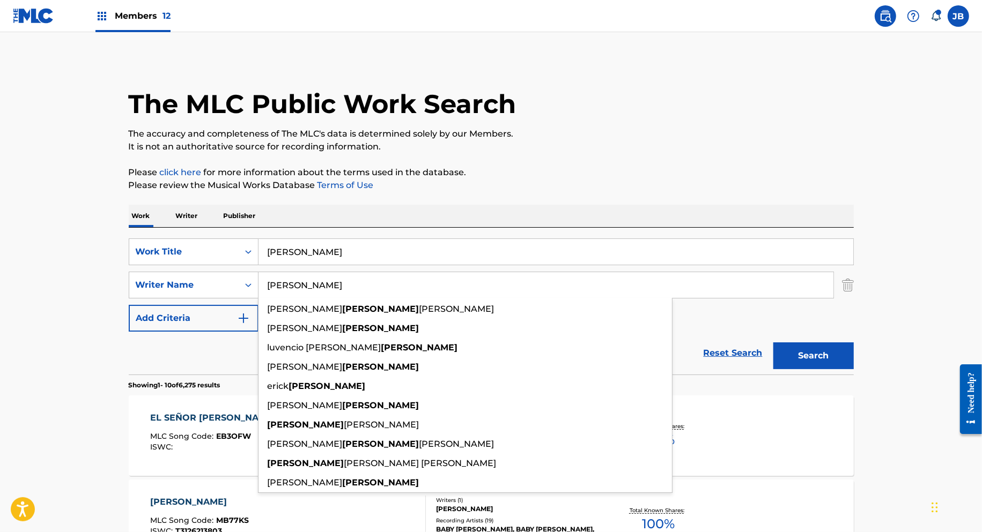
click at [773, 343] on button "Search" at bounding box center [813, 356] width 80 height 27
click at [406, 213] on div "Work Writer Publisher" at bounding box center [491, 216] width 725 height 23
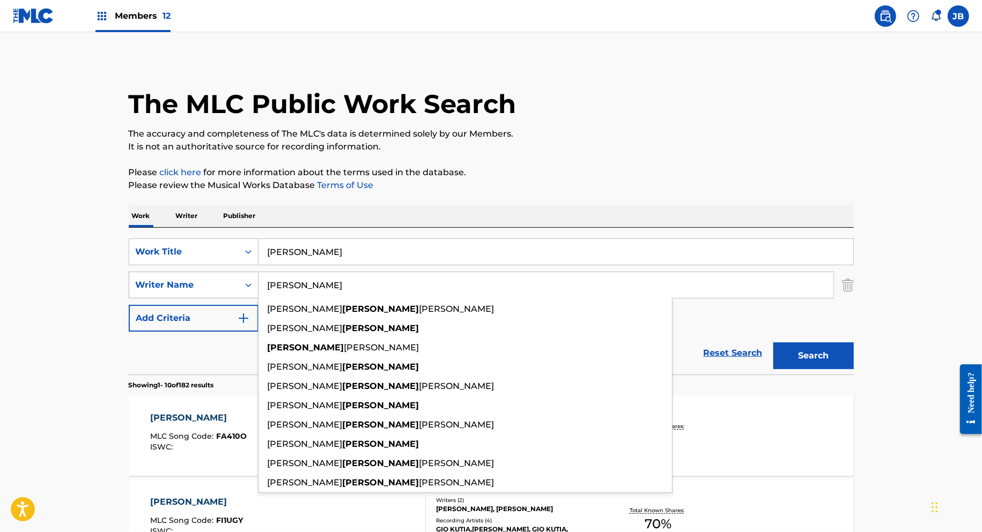
drag, startPoint x: 341, startPoint y: 288, endPoint x: 167, endPoint y: 275, distance: 174.2
click at [167, 275] on div "SearchWithCriteria90409d44-64cf-49ea-8230-c92d128ee24d Writer Name [PERSON_NAME…" at bounding box center [491, 285] width 725 height 27
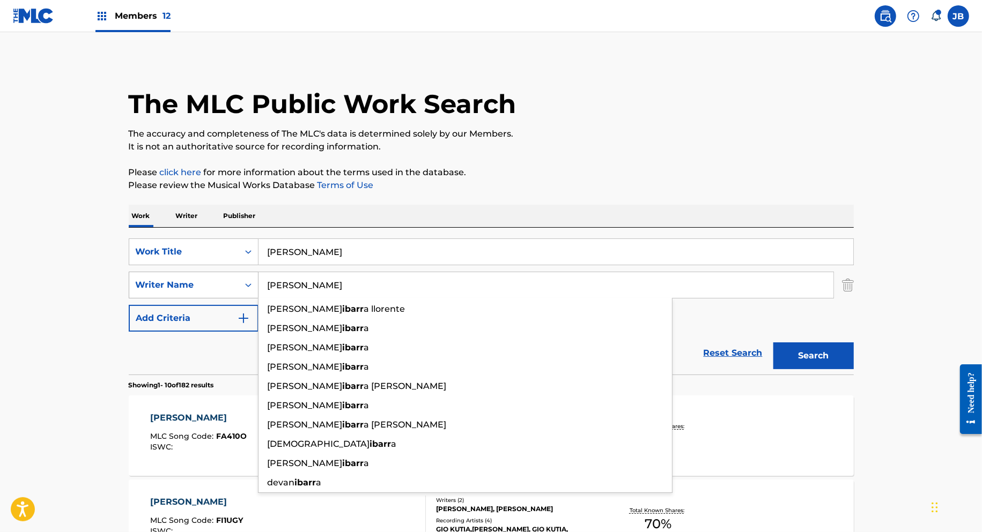
type input "[PERSON_NAME]"
click at [773, 343] on button "Search" at bounding box center [813, 356] width 80 height 27
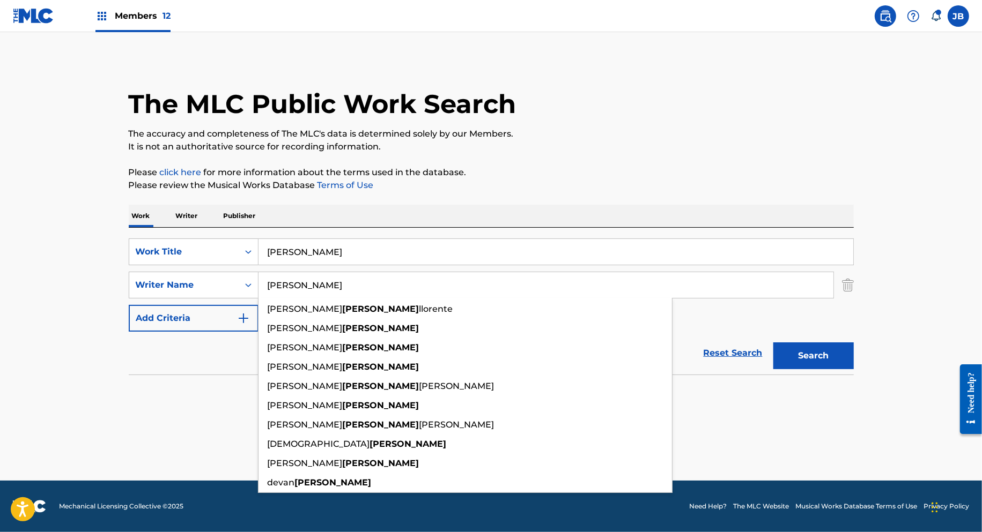
click at [233, 220] on p "Publisher" at bounding box center [239, 216] width 39 height 23
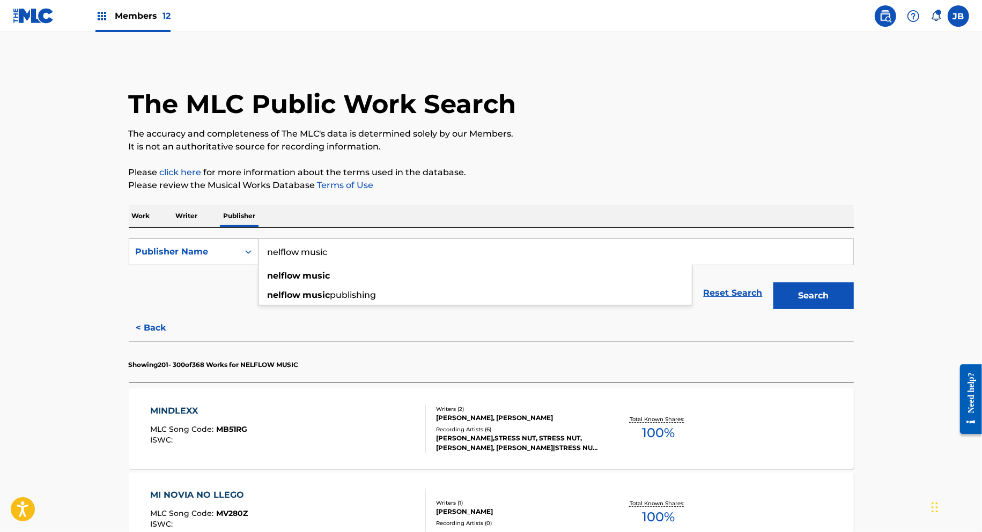
drag, startPoint x: 346, startPoint y: 255, endPoint x: 205, endPoint y: 255, distance: 141.5
click at [208, 255] on div "SearchWithCriteria7c1568da-2f69-4875-a7f4-4befb43570f4 Publisher Name nelflow m…" at bounding box center [491, 252] width 725 height 27
paste input "SHOWBUSINESS GOLD MUSIC"
type input "SHOWBUSINESS GOLD MUSIC"
click at [773, 283] on button "Search" at bounding box center [813, 296] width 80 height 27
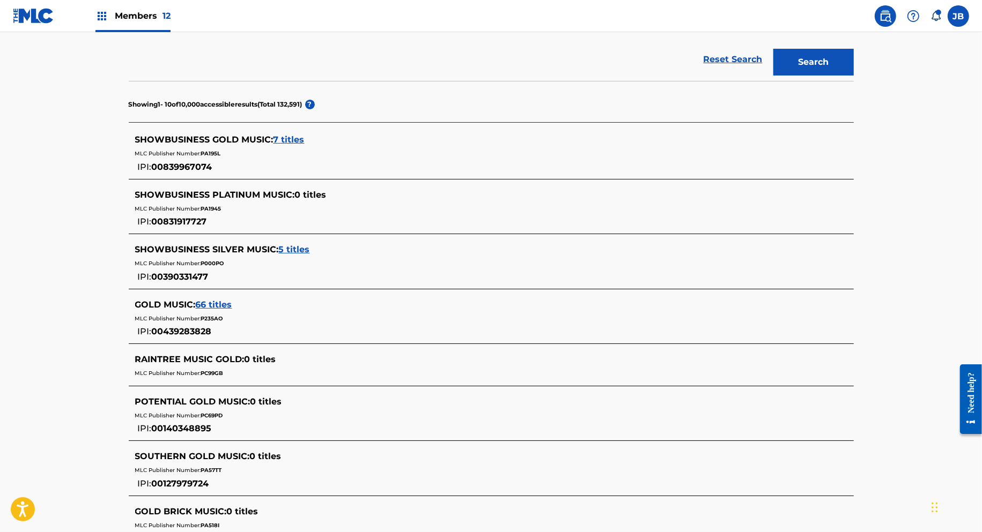
scroll to position [313, 0]
